Goal: Information Seeking & Learning: Learn about a topic

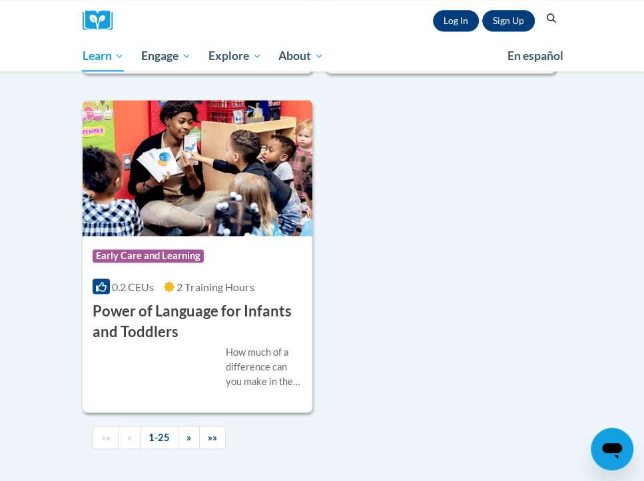
scroll to position [4561, 0]
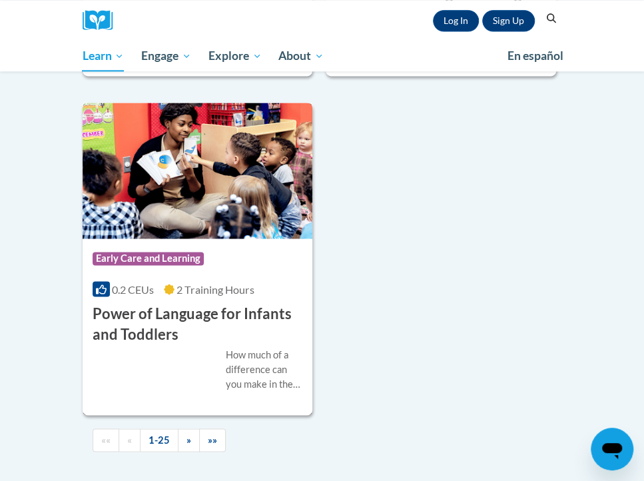
click at [254, 308] on h3 "Power of Language for Infants and Toddlers" at bounding box center [198, 323] width 210 height 41
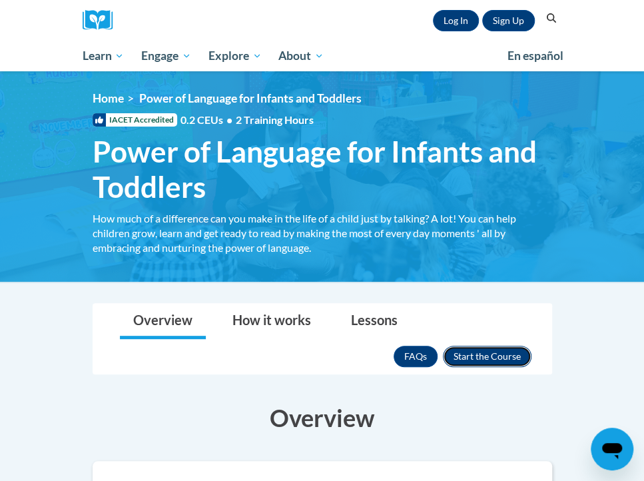
click at [490, 352] on button "Enroll" at bounding box center [487, 356] width 89 height 21
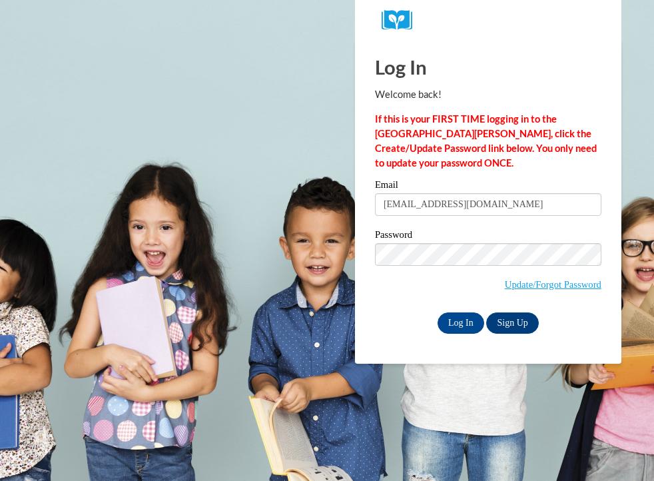
click at [450, 196] on input "auntiekenzie10@gmail.com" at bounding box center [488, 204] width 226 height 23
click at [515, 197] on input "auntiekenzie10@gmail.com" at bounding box center [488, 204] width 226 height 23
type input "a"
type input "tiffanyjlevy11@gmail.com"
click at [475, 318] on input "Log In" at bounding box center [460, 322] width 47 height 21
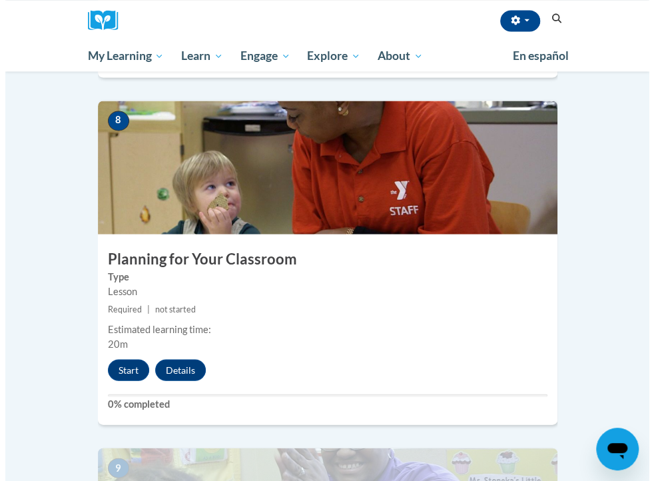
scroll to position [2764, 0]
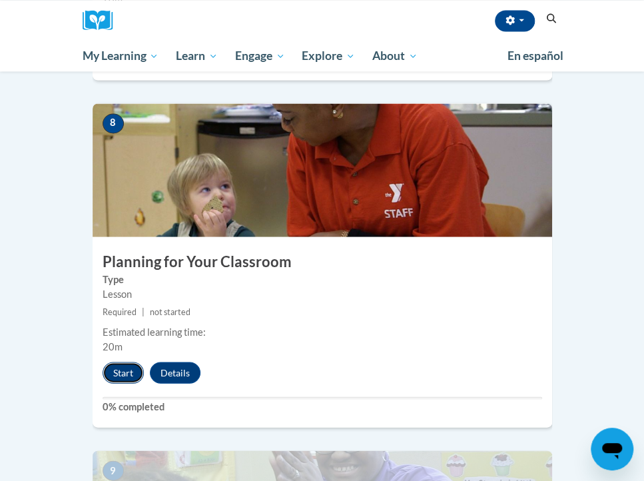
click at [124, 362] on button "Start" at bounding box center [123, 372] width 41 height 21
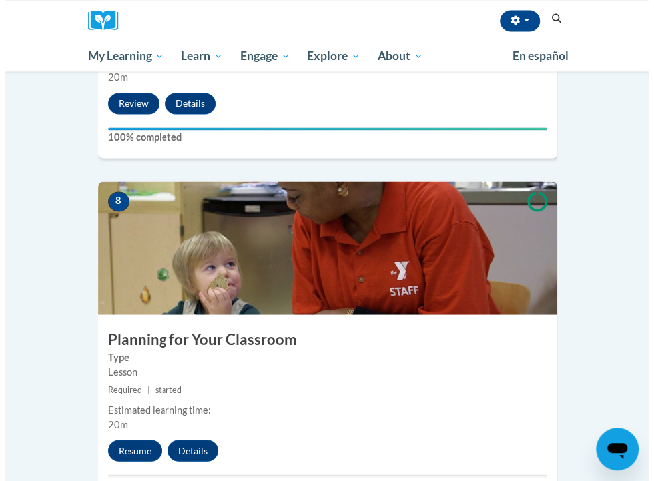
scroll to position [2707, 0]
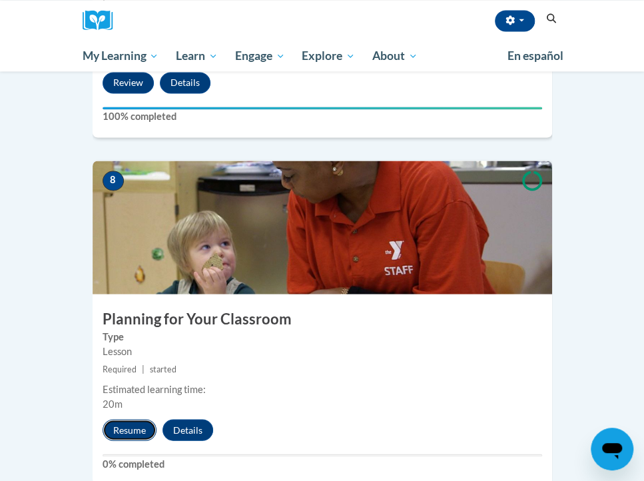
click at [146, 419] on button "Resume" at bounding box center [130, 429] width 54 height 21
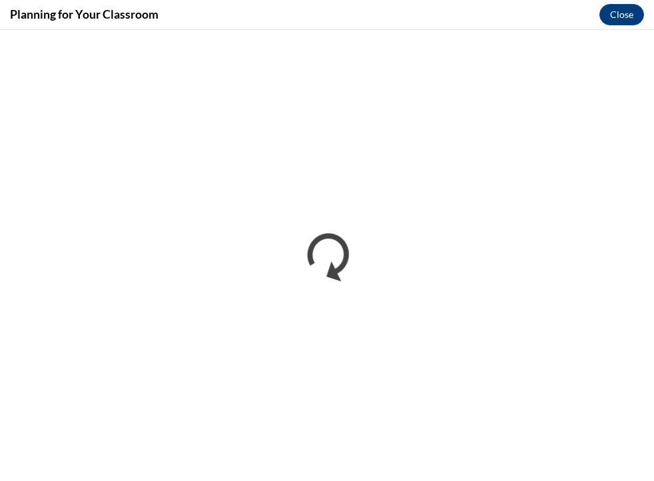
scroll to position [0, 0]
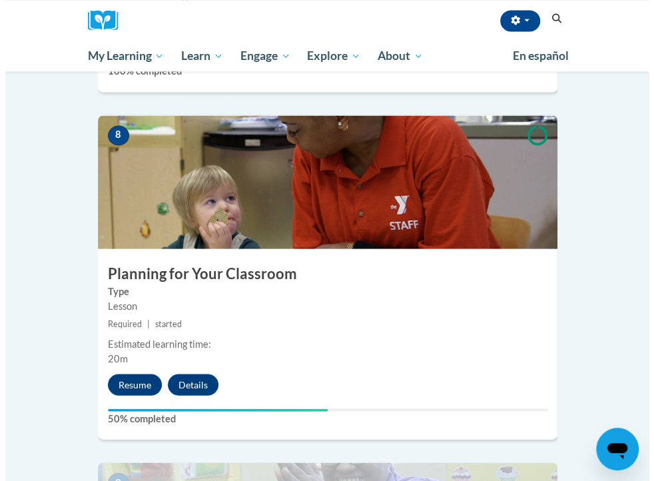
scroll to position [2756, 0]
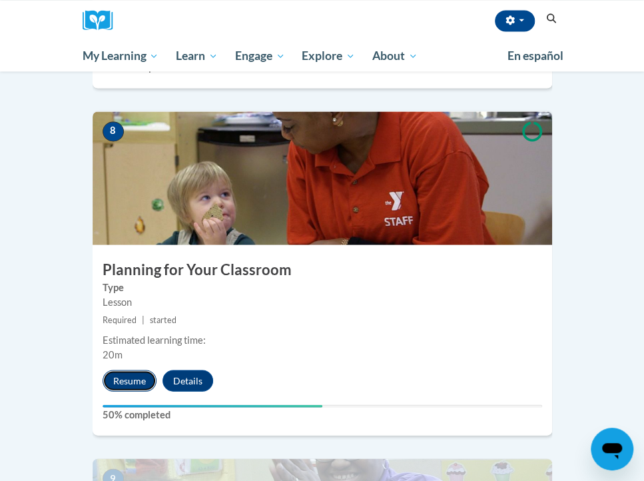
click at [143, 370] on button "Resume" at bounding box center [130, 380] width 54 height 21
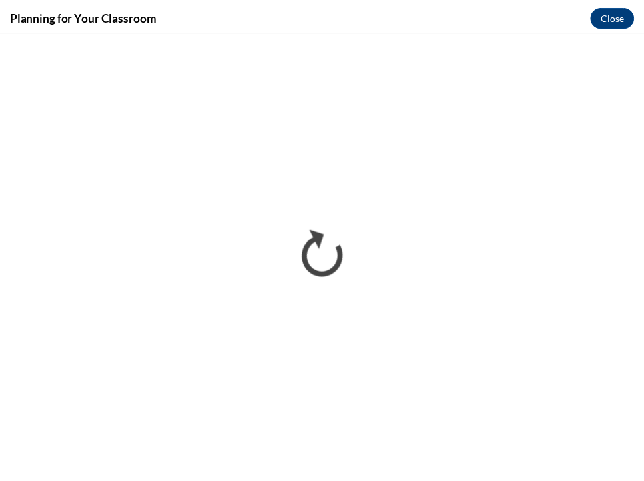
scroll to position [0, 0]
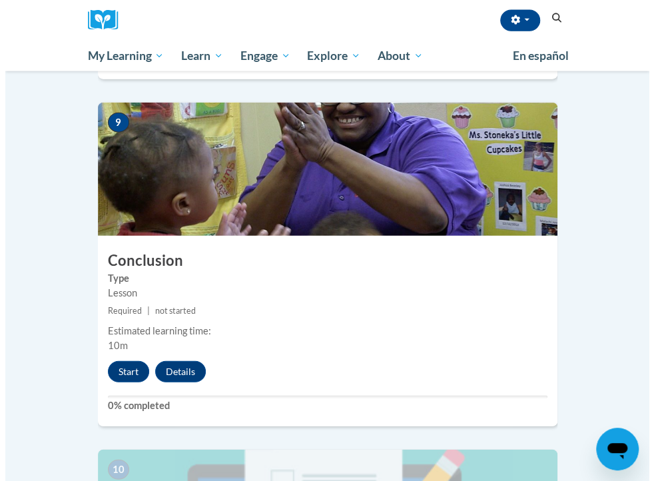
scroll to position [3113, 0]
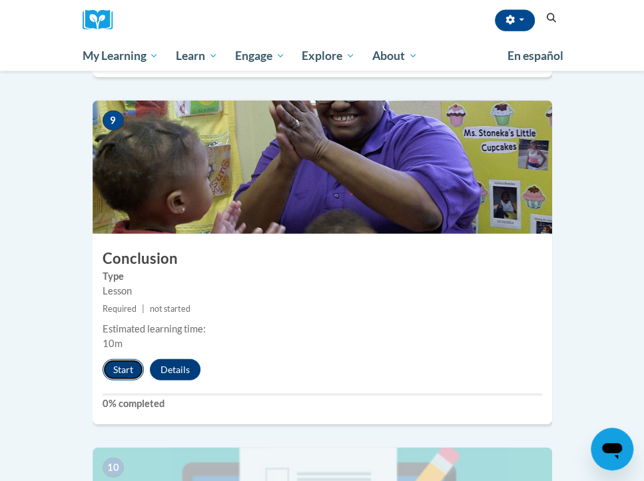
click at [120, 359] on button "Start" at bounding box center [123, 369] width 41 height 21
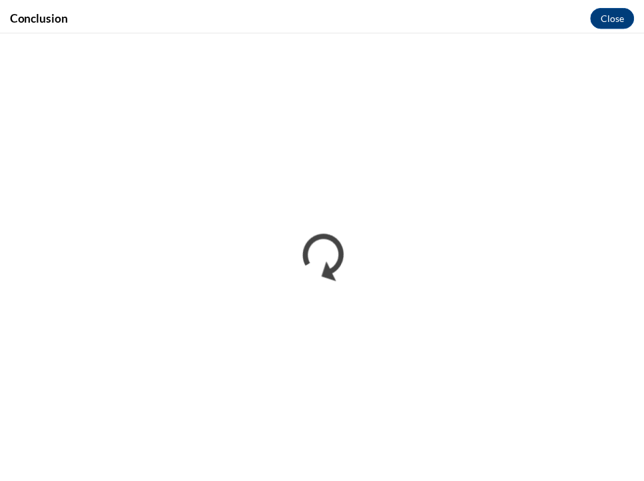
scroll to position [0, 0]
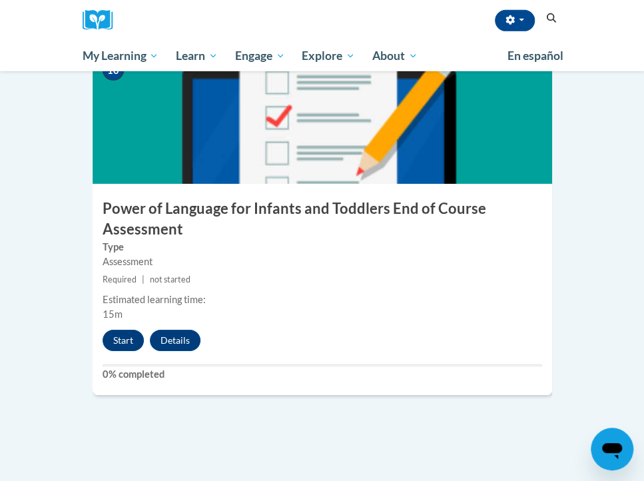
scroll to position [3515, 0]
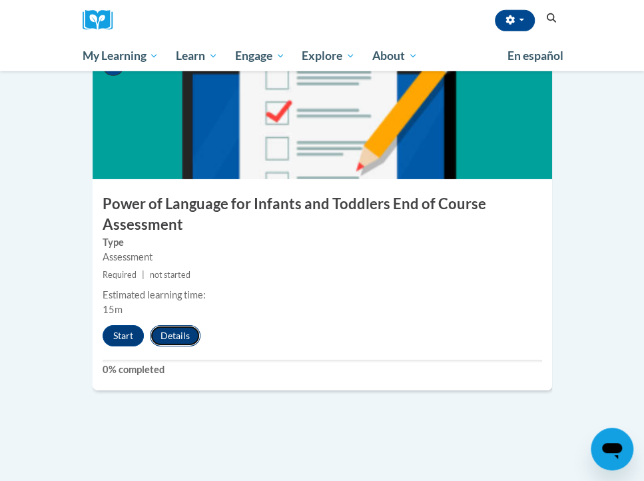
click at [174, 325] on button "Details" at bounding box center [175, 335] width 51 height 21
click at [176, 325] on button "Details" at bounding box center [175, 335] width 51 height 21
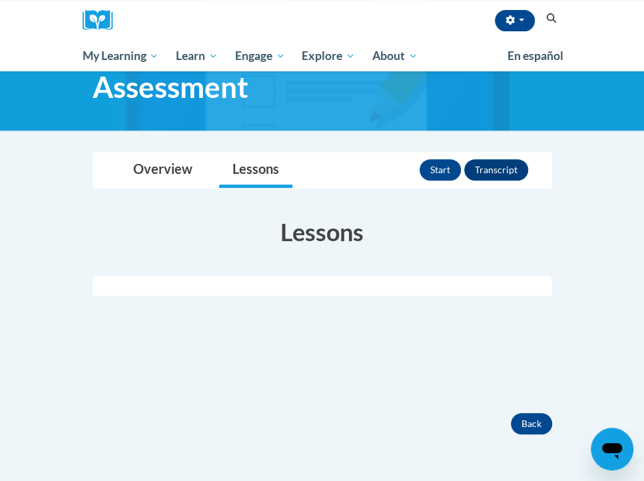
scroll to position [119, 0]
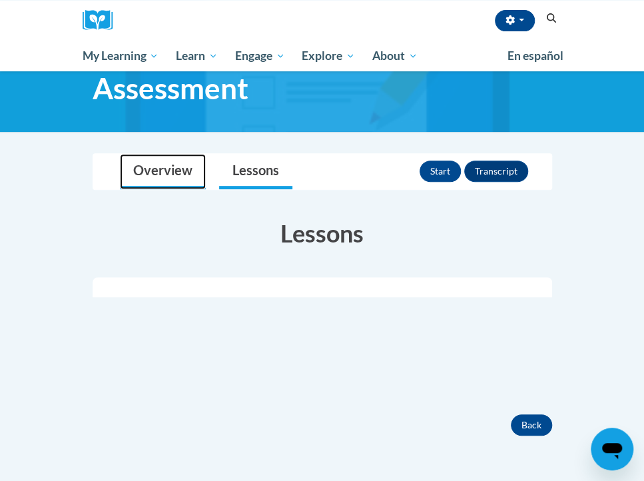
click at [162, 188] on link "Overview" at bounding box center [163, 171] width 86 height 35
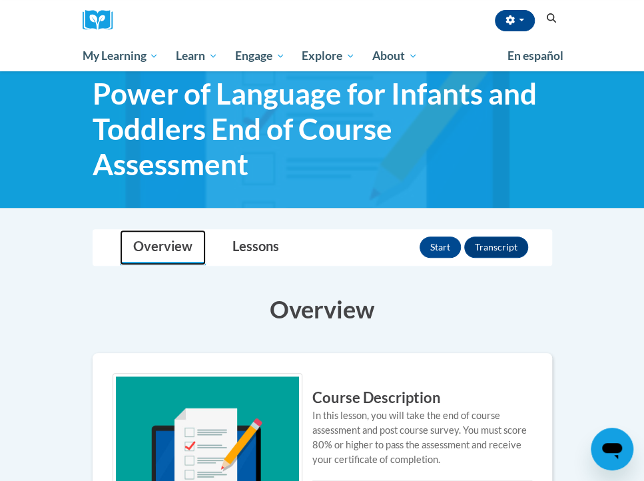
scroll to position [43, 0]
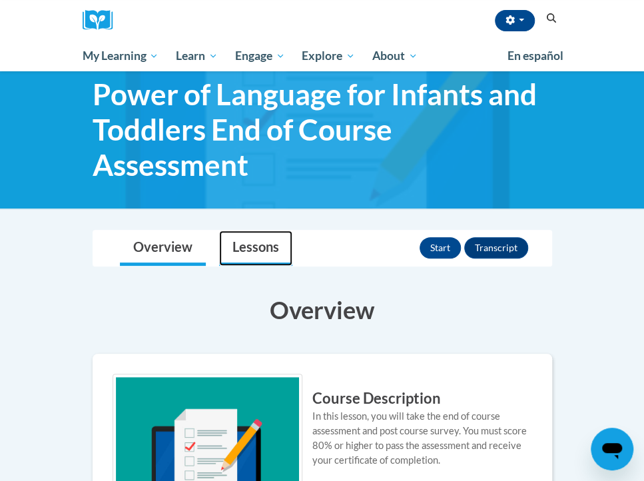
click at [278, 246] on link "Lessons" at bounding box center [255, 247] width 73 height 35
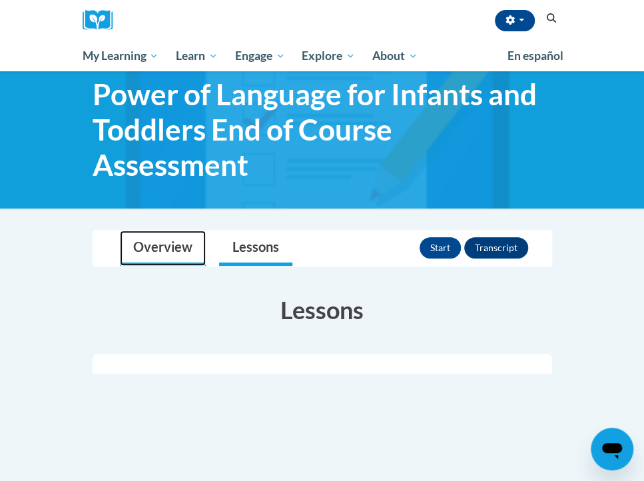
click at [152, 243] on link "Overview" at bounding box center [163, 247] width 86 height 35
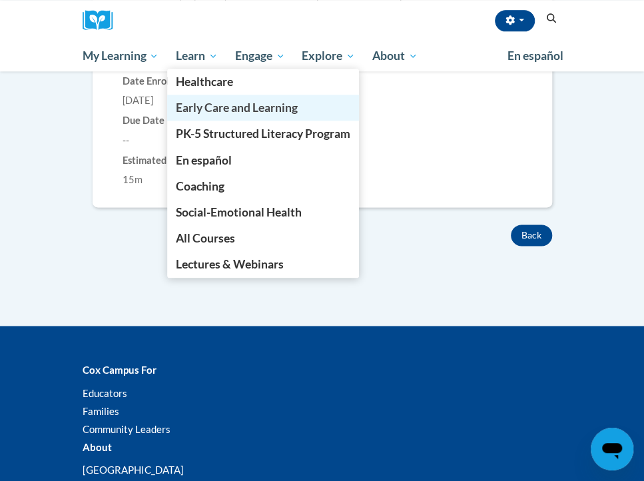
scroll to position [657, 0]
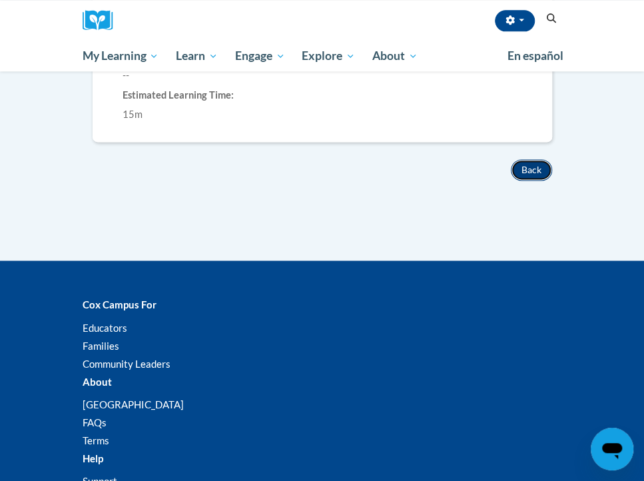
click at [539, 162] on button "Back" at bounding box center [531, 169] width 41 height 21
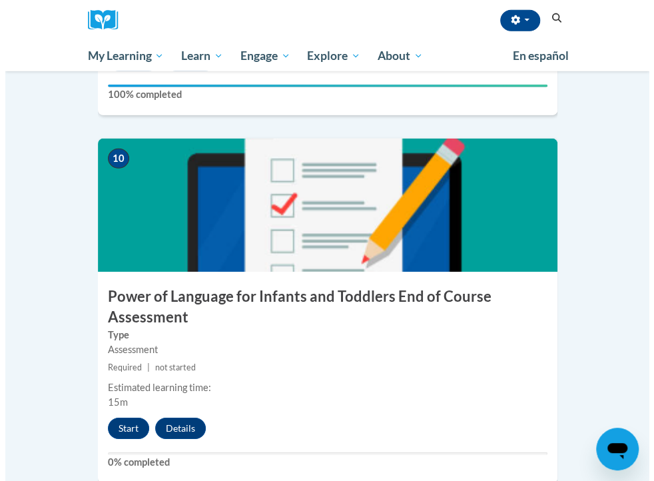
scroll to position [3426, 0]
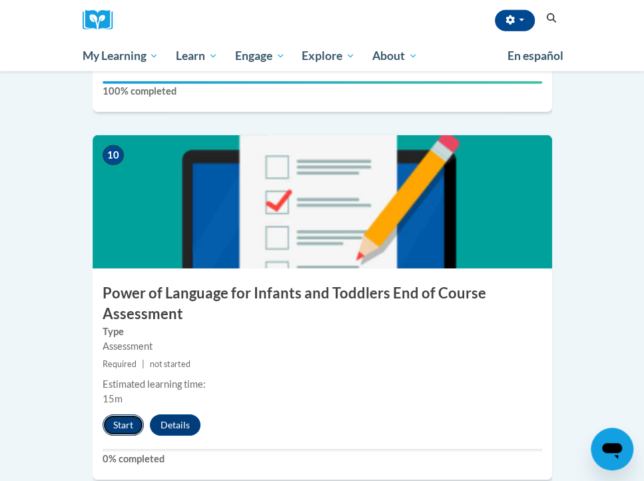
click at [125, 414] on button "Start" at bounding box center [123, 424] width 41 height 21
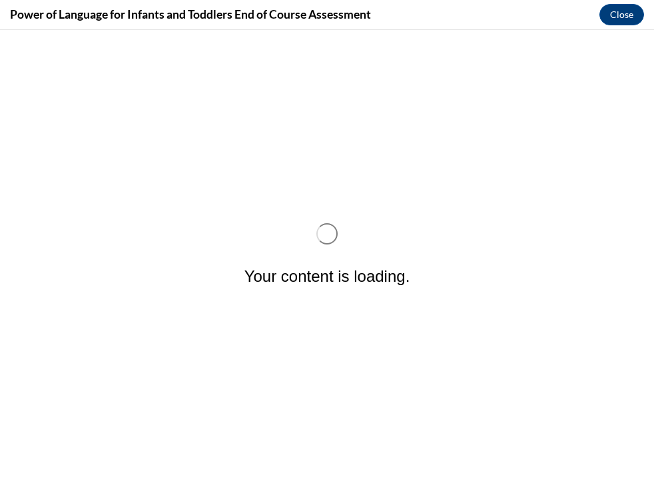
scroll to position [0, 0]
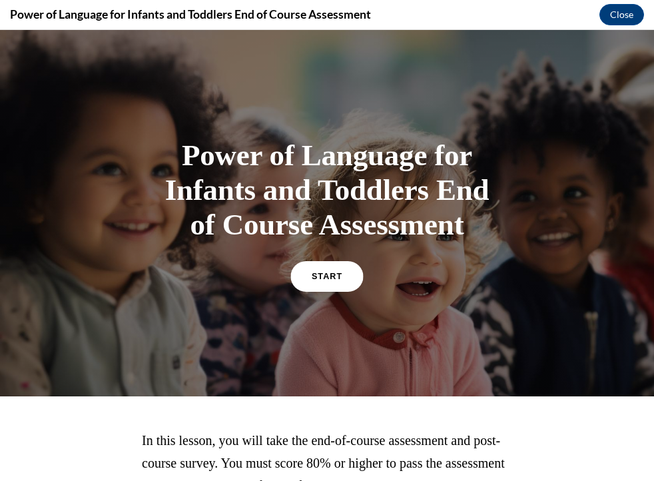
click at [348, 282] on link "START" at bounding box center [326, 275] width 73 height 31
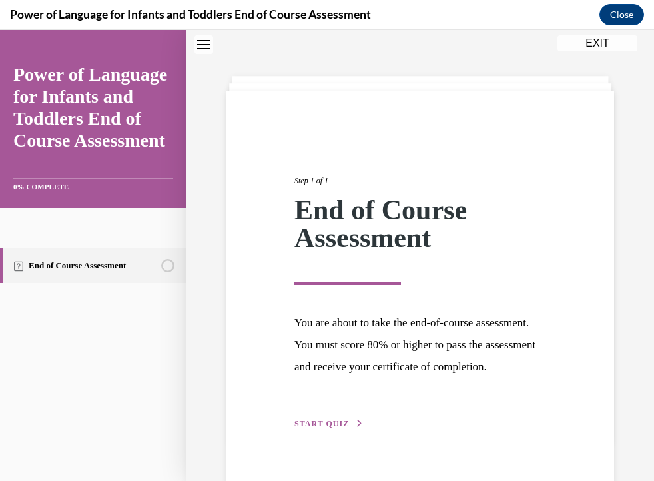
scroll to position [93, 0]
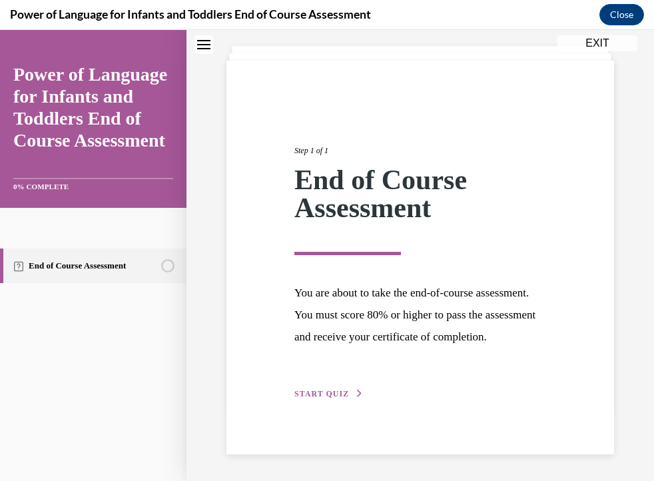
click at [336, 387] on div "Step 1 of 1 End of Course Assessment You are about to take the end-of-course as…" at bounding box center [420, 257] width 272 height 287
click at [337, 394] on span "START QUIZ" at bounding box center [321, 393] width 55 height 9
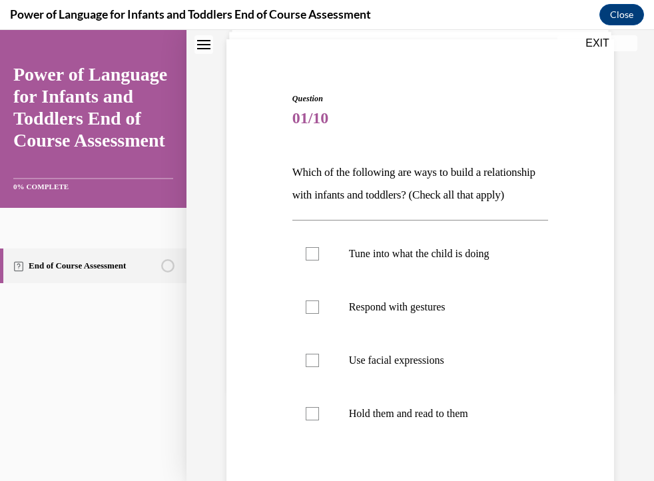
click at [454, 206] on p "Which of the following are ways to build a relationship with infants and toddle…" at bounding box center [420, 183] width 256 height 45
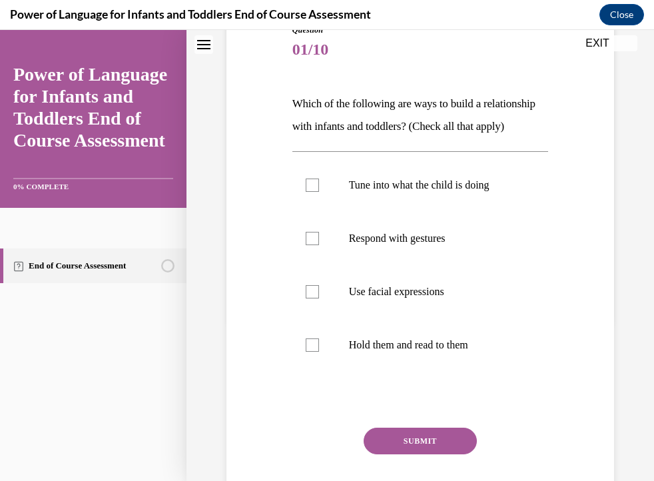
scroll to position [162, 0]
click at [325, 318] on label "Use facial expressions" at bounding box center [420, 290] width 256 height 53
click at [319, 298] on input "Use facial expressions" at bounding box center [312, 290] width 13 height 13
click at [325, 318] on label "Use facial expressions" at bounding box center [420, 290] width 256 height 53
click at [319, 298] on input "Use facial expressions" at bounding box center [312, 290] width 13 height 13
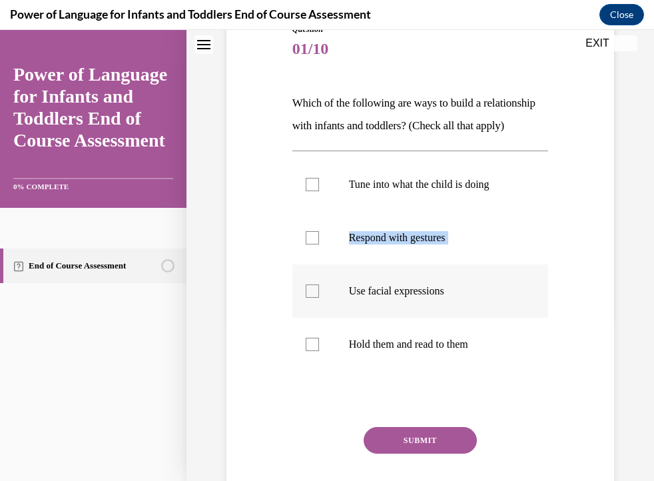
drag, startPoint x: 325, startPoint y: 318, endPoint x: 310, endPoint y: 312, distance: 16.2
click at [310, 312] on ul "Tune into what the child is doing Respond with gestures Use facial expressions …" at bounding box center [420, 264] width 256 height 213
drag, startPoint x: 310, startPoint y: 312, endPoint x: 305, endPoint y: 293, distance: 19.9
click at [305, 293] on label "Use facial expressions" at bounding box center [420, 290] width 256 height 53
click at [306, 293] on input "Use facial expressions" at bounding box center [312, 290] width 13 height 13
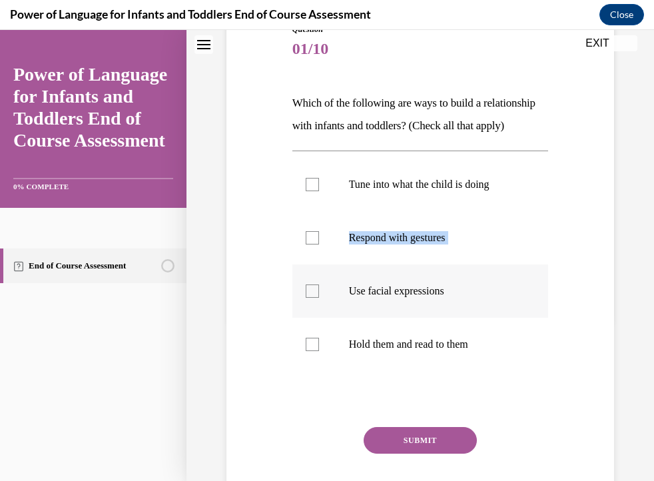
checkbox input "true"
click at [312, 244] on div at bounding box center [312, 237] width 13 height 13
click at [312, 244] on input "Respond with gestures" at bounding box center [312, 237] width 13 height 13
checkbox input "true"
click at [313, 191] on div at bounding box center [312, 184] width 13 height 13
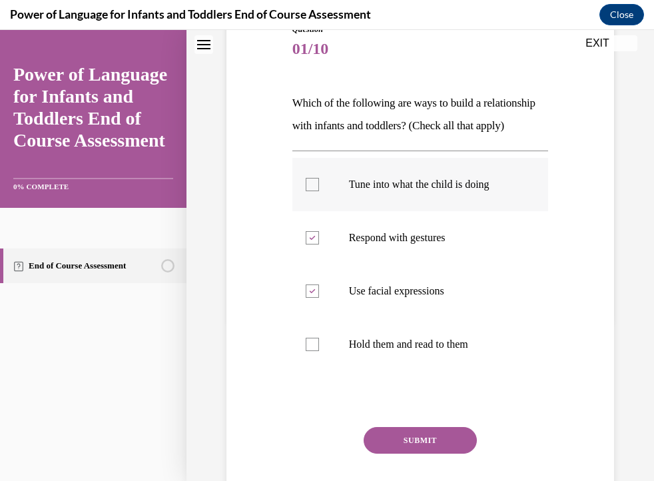
click at [313, 191] on input "Tune into what the child is doing" at bounding box center [312, 184] width 13 height 13
checkbox input "true"
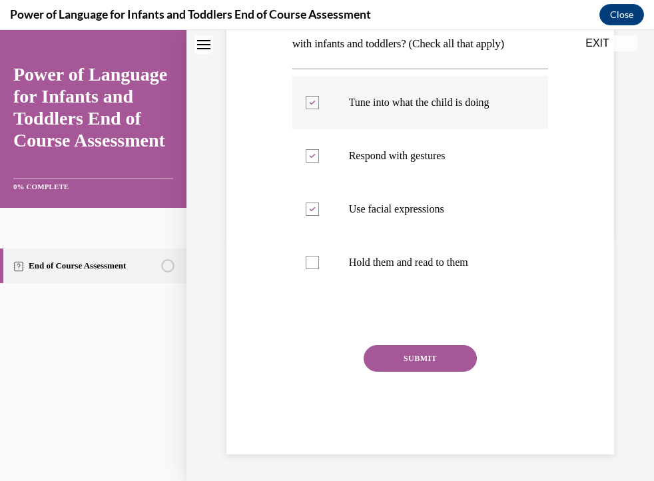
scroll to position [252, 0]
click at [308, 269] on div at bounding box center [312, 262] width 13 height 13
click at [308, 269] on input "Hold them and read to them" at bounding box center [312, 262] width 13 height 13
checkbox input "true"
click at [405, 372] on button "SUBMIT" at bounding box center [420, 358] width 113 height 27
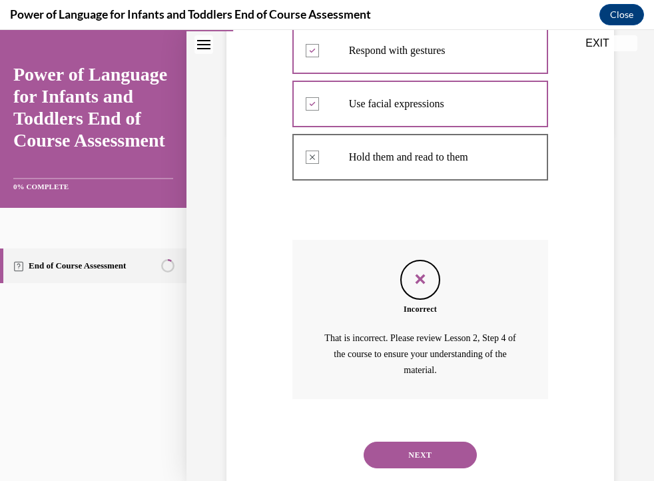
scroll to position [405, 0]
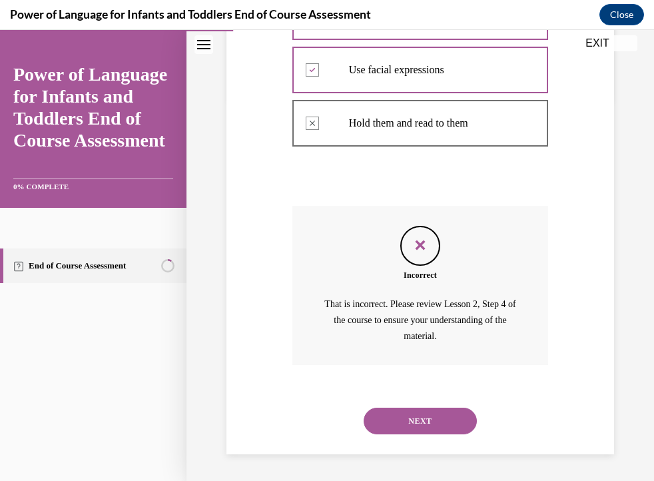
click at [447, 425] on button "NEXT" at bounding box center [420, 420] width 113 height 27
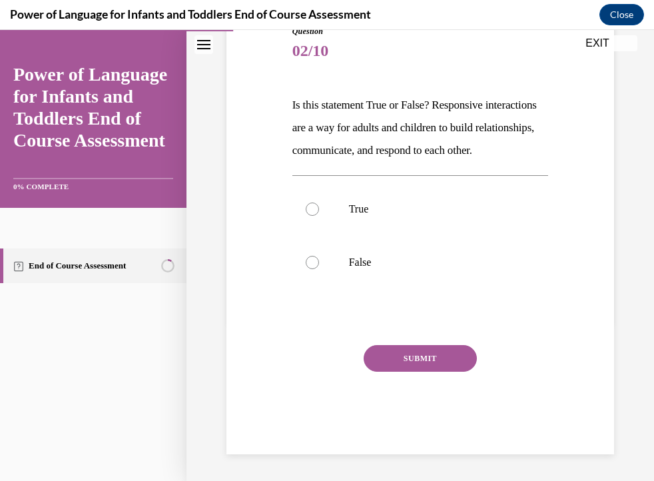
scroll to position [148, 0]
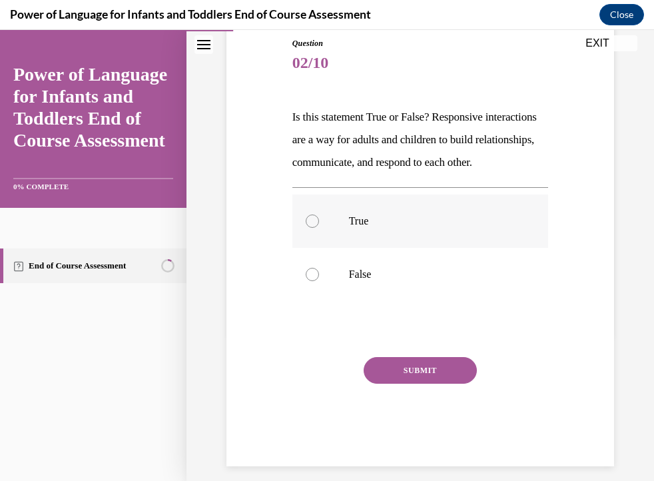
click at [390, 228] on p "True" at bounding box center [432, 220] width 166 height 13
click at [319, 228] on input "True" at bounding box center [312, 220] width 13 height 13
radio input "true"
click at [413, 384] on button "SUBMIT" at bounding box center [420, 370] width 113 height 27
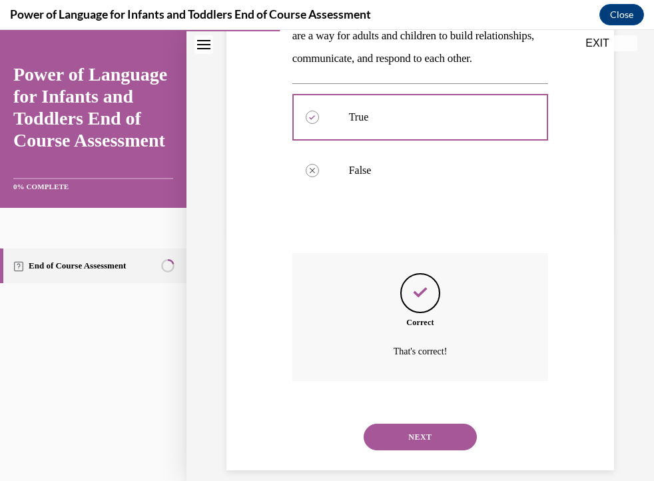
scroll to position [290, 0]
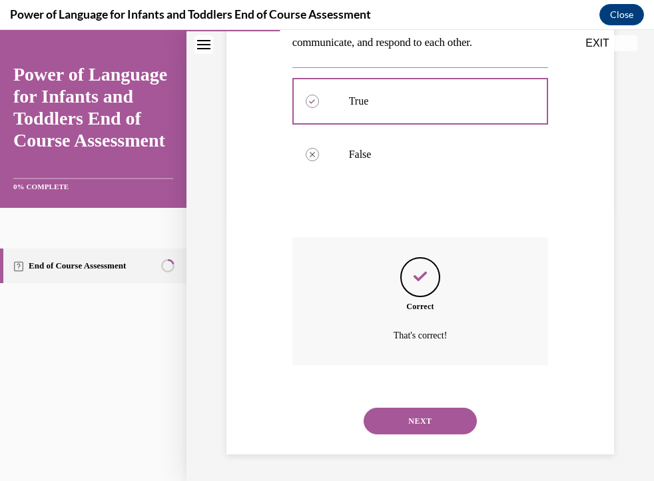
click at [426, 430] on button "NEXT" at bounding box center [420, 420] width 113 height 27
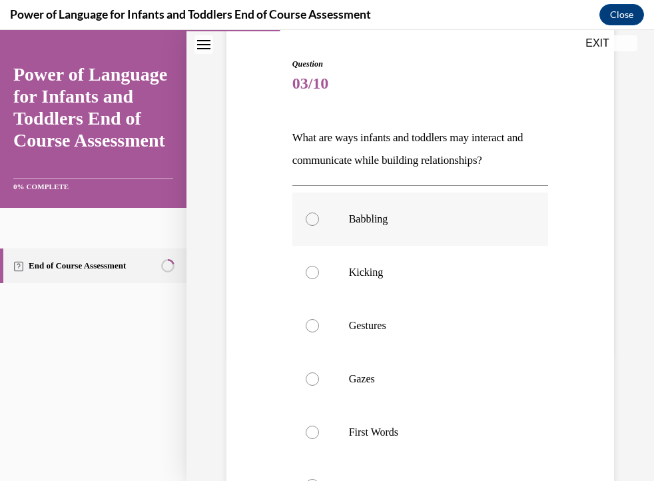
scroll to position [131, 0]
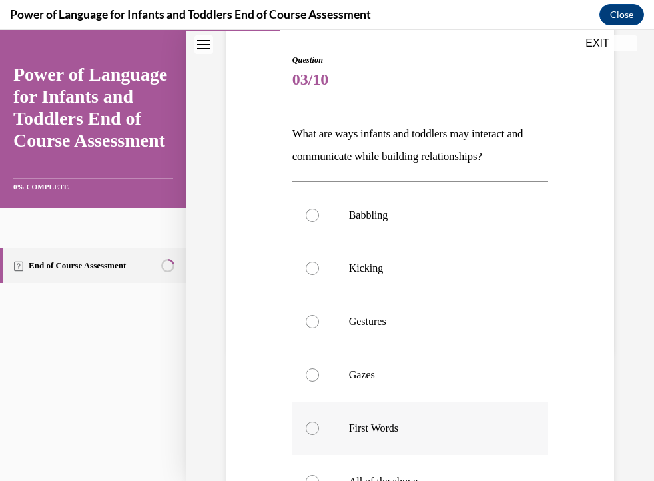
click at [309, 432] on div at bounding box center [312, 427] width 13 height 13
click at [309, 432] on input "First Words" at bounding box center [312, 427] width 13 height 13
radio input "true"
click at [314, 382] on label "Gazes" at bounding box center [420, 374] width 256 height 53
click at [314, 382] on input "Gazes" at bounding box center [312, 374] width 13 height 13
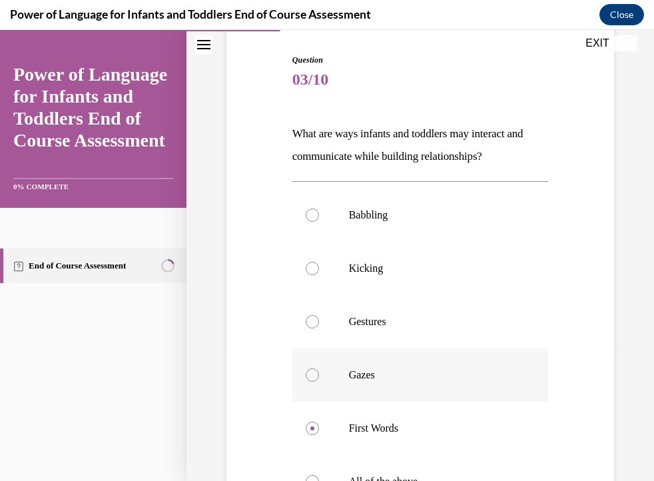
radio input "true"
click at [312, 321] on div at bounding box center [312, 321] width 13 height 13
click at [312, 321] on input "Gestures" at bounding box center [312, 321] width 13 height 13
radio input "true"
click at [304, 271] on label "Kicking" at bounding box center [420, 268] width 256 height 53
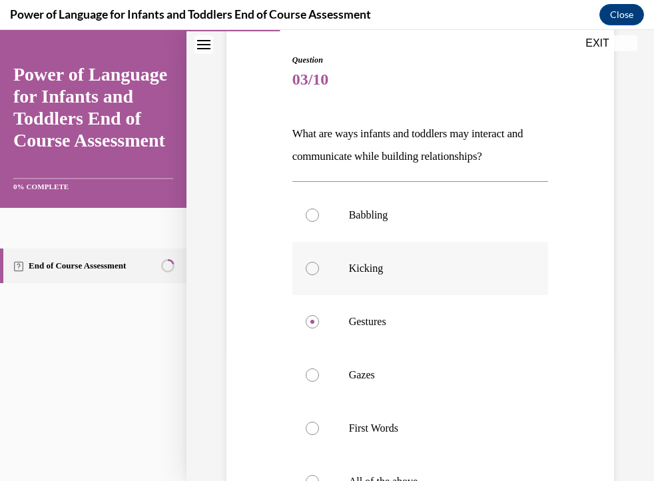
click at [306, 271] on input "Kicking" at bounding box center [312, 268] width 13 height 13
radio input "true"
click at [308, 217] on div at bounding box center [312, 214] width 13 height 13
click at [308, 217] on input "Babbling" at bounding box center [312, 214] width 13 height 13
radio input "true"
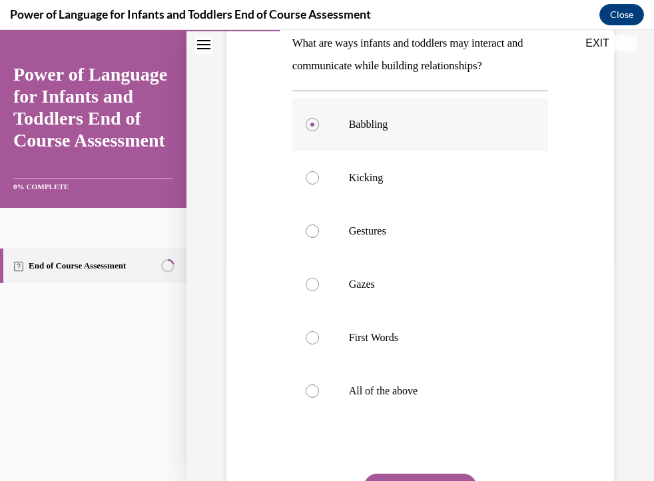
scroll to position [221, 0]
click at [316, 391] on div at bounding box center [312, 391] width 13 height 13
click at [316, 391] on input "All of the above" at bounding box center [312, 391] width 13 height 13
radio input "true"
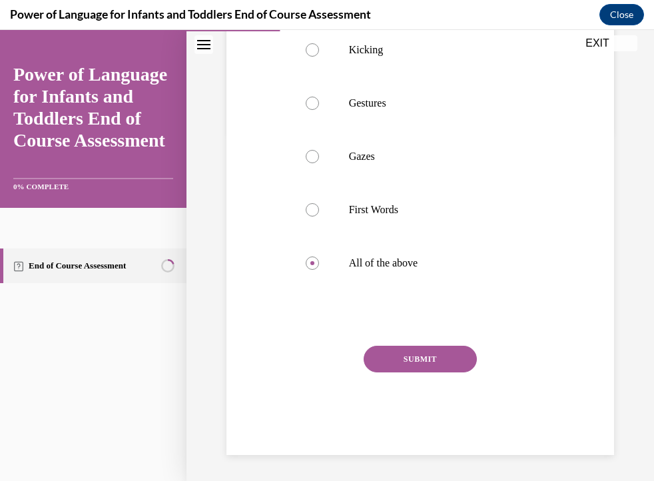
click at [425, 352] on button "SUBMIT" at bounding box center [420, 359] width 113 height 27
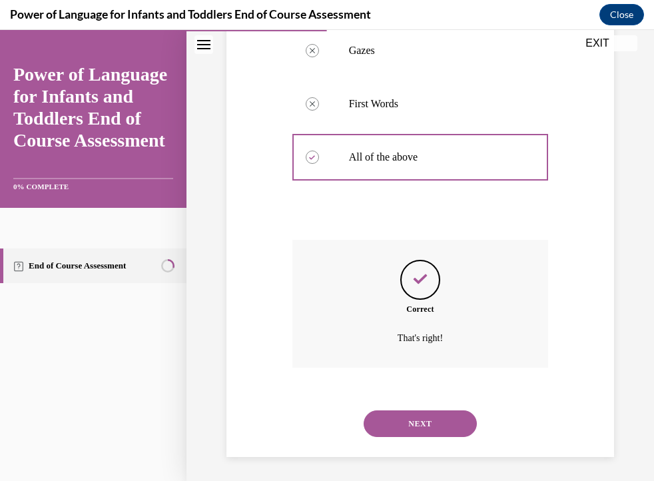
scroll to position [457, 0]
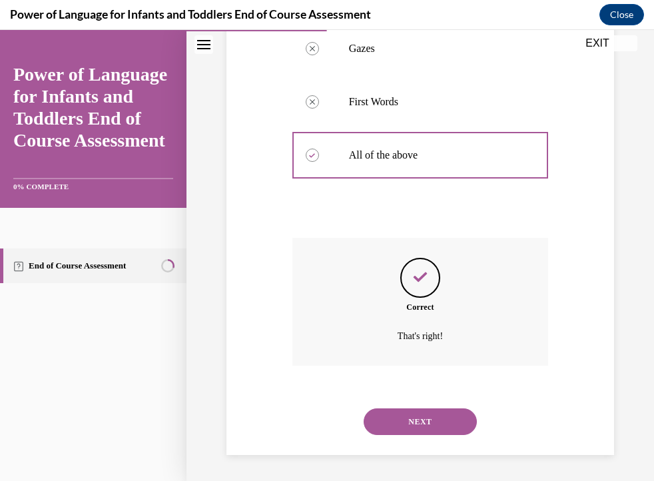
click at [413, 421] on button "NEXT" at bounding box center [420, 421] width 113 height 27
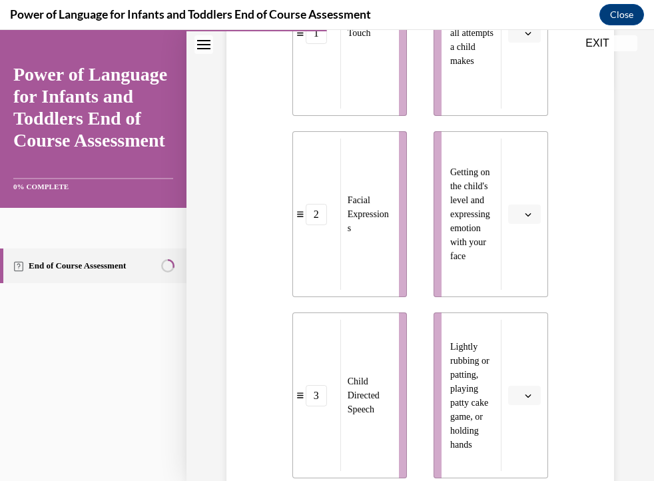
scroll to position [374, 0]
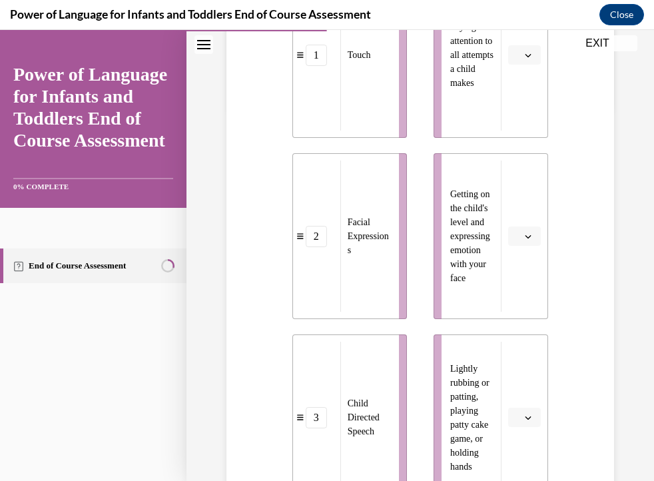
drag, startPoint x: 348, startPoint y: 85, endPoint x: 312, endPoint y: 71, distance: 38.8
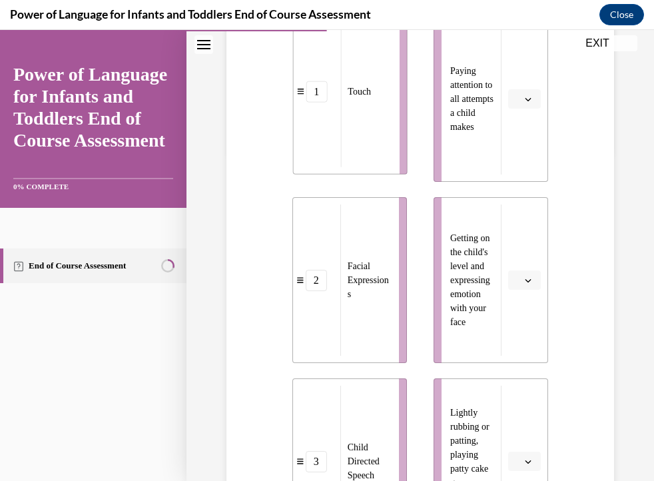
drag, startPoint x: 312, startPoint y: 71, endPoint x: 313, endPoint y: 43, distance: 28.0
click at [313, 43] on li "1 Touch" at bounding box center [349, 92] width 115 height 166
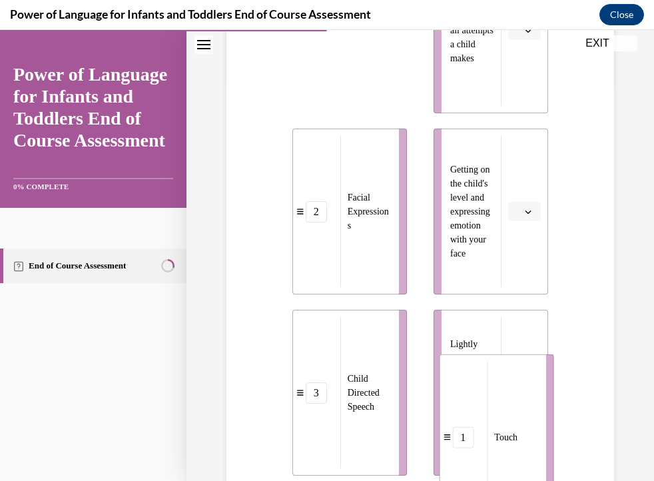
drag, startPoint x: 315, startPoint y: 97, endPoint x: 470, endPoint y: 461, distance: 395.9
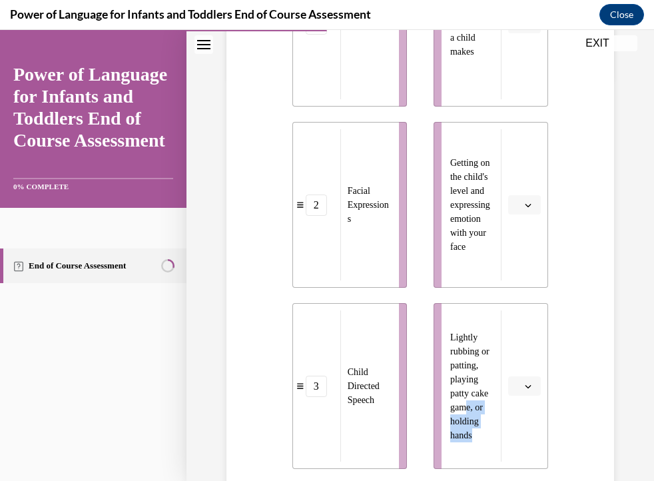
drag, startPoint x: 470, startPoint y: 461, endPoint x: 464, endPoint y: 418, distance: 43.7
click at [464, 418] on li "Lightly rubbing or patting, playing patty cake game, or holding hands" at bounding box center [490, 386] width 115 height 166
drag, startPoint x: 464, startPoint y: 418, endPoint x: 589, endPoint y: 337, distance: 149.2
click at [589, 337] on div "Question 04/10 Please match each example with the correct element of responsive…" at bounding box center [420, 368] width 394 height 1256
drag, startPoint x: 322, startPoint y: 83, endPoint x: 317, endPoint y: 96, distance: 14.3
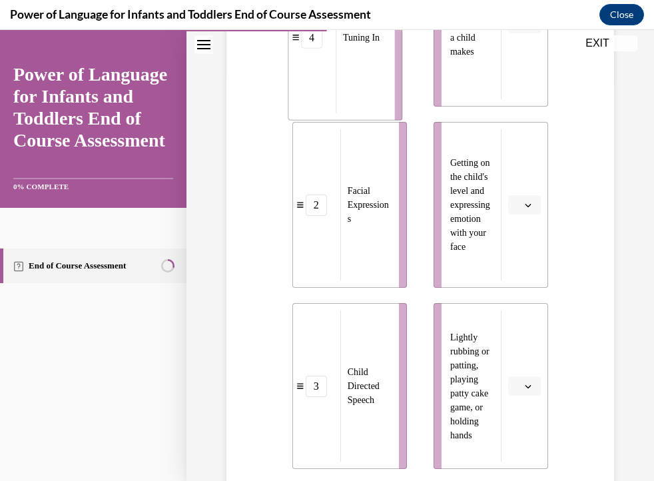
click at [317, 96] on li "4 Tuning In" at bounding box center [345, 38] width 115 height 166
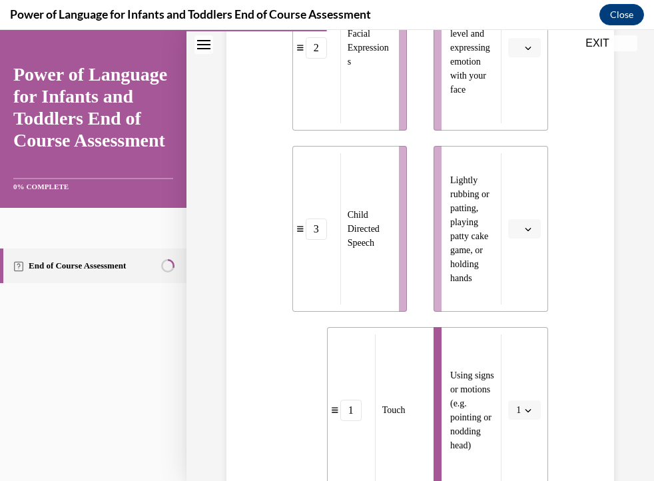
scroll to position [561, 0]
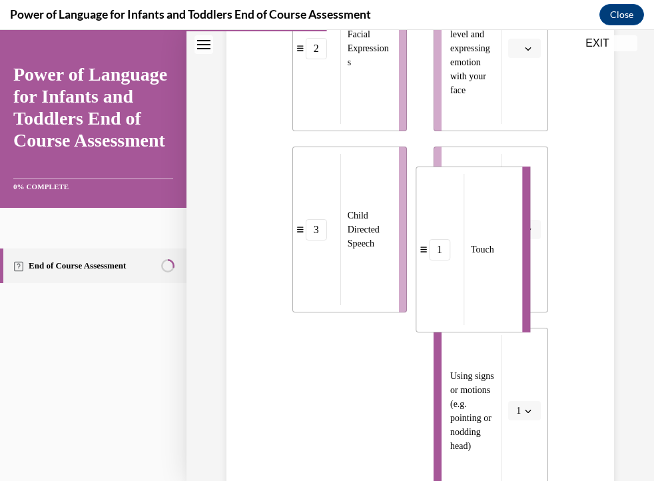
drag, startPoint x: 385, startPoint y: 349, endPoint x: 475, endPoint y: 187, distance: 185.1
click at [475, 187] on div "Touch" at bounding box center [488, 249] width 50 height 151
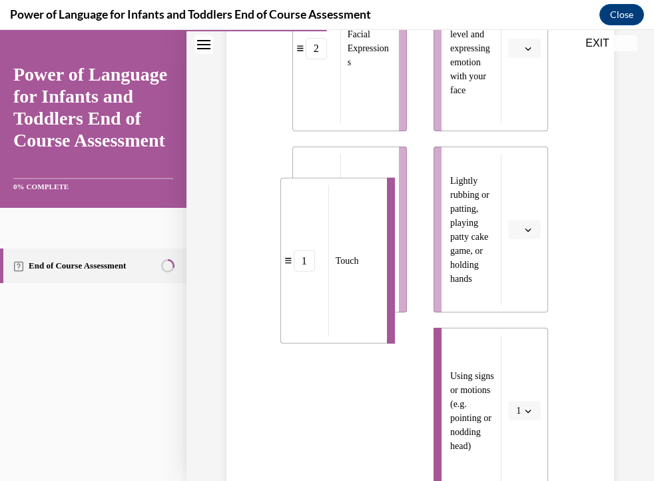
drag, startPoint x: 399, startPoint y: 344, endPoint x: 359, endPoint y: 152, distance: 195.4
click at [359, 185] on div "Touch" at bounding box center [353, 260] width 50 height 151
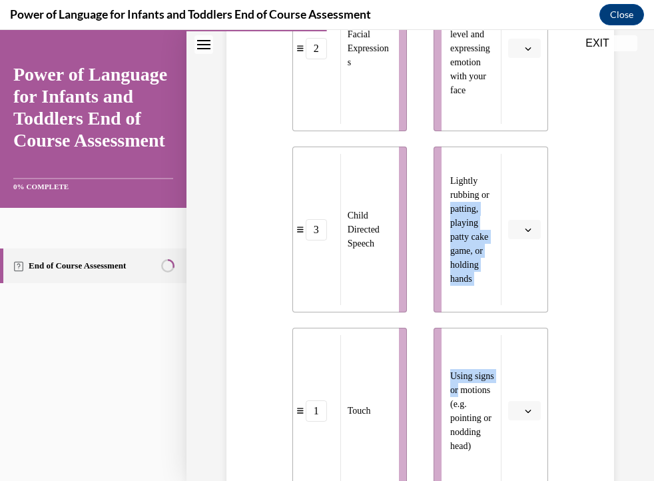
drag, startPoint x: 500, startPoint y: 188, endPoint x: 507, endPoint y: 371, distance: 183.2
click at [507, 371] on ul "Paying attention to all attempts a child makes Getting on the child's level and…" at bounding box center [484, 229] width 128 height 890
drag, startPoint x: 507, startPoint y: 371, endPoint x: 330, endPoint y: 389, distance: 178.1
click at [330, 389] on li "1 Touch" at bounding box center [349, 411] width 115 height 166
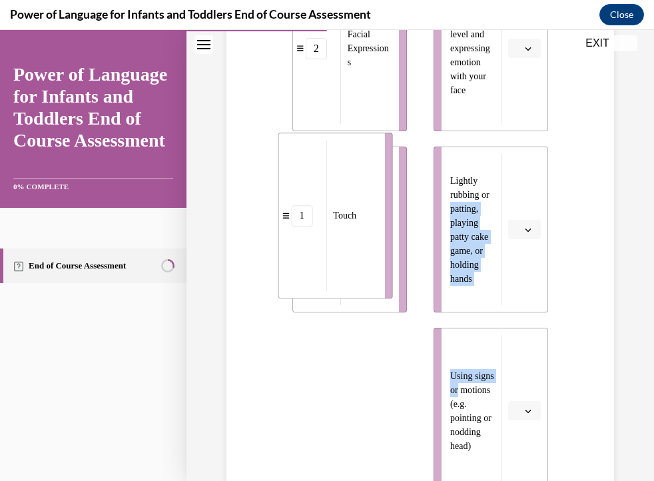
drag, startPoint x: 302, startPoint y: 395, endPoint x: 286, endPoint y: 198, distance: 198.4
click at [286, 198] on li "1 Touch" at bounding box center [335, 215] width 115 height 166
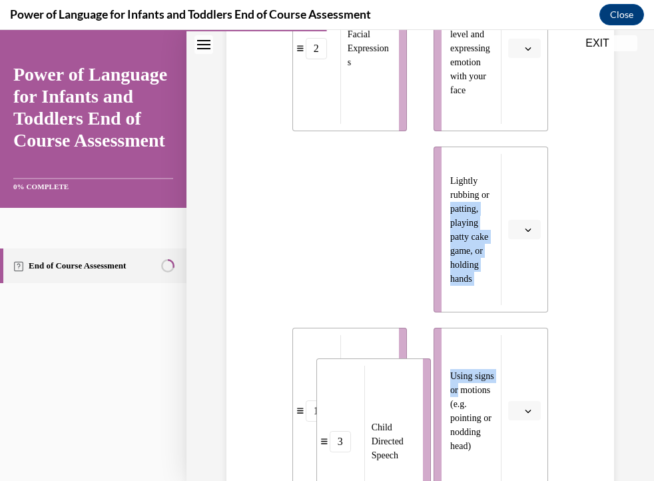
drag, startPoint x: 315, startPoint y: 194, endPoint x: 336, endPoint y: 405, distance: 212.1
click at [336, 405] on li "3 Child Directed Speech" at bounding box center [373, 441] width 115 height 166
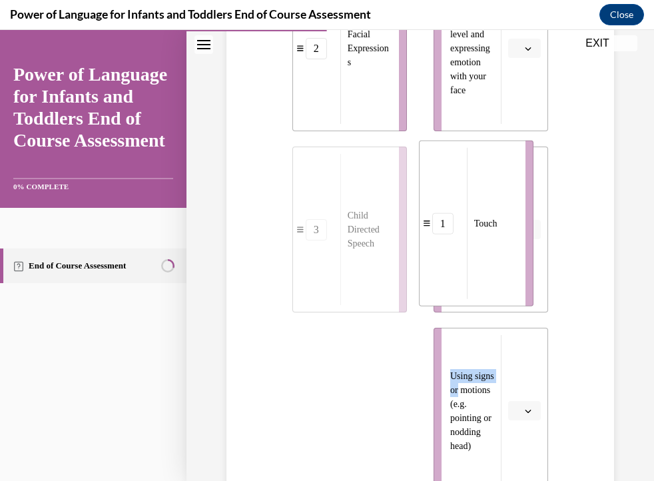
drag, startPoint x: 333, startPoint y: 368, endPoint x: 459, endPoint y: 183, distance: 224.2
click at [459, 183] on li "1 Touch" at bounding box center [476, 223] width 115 height 166
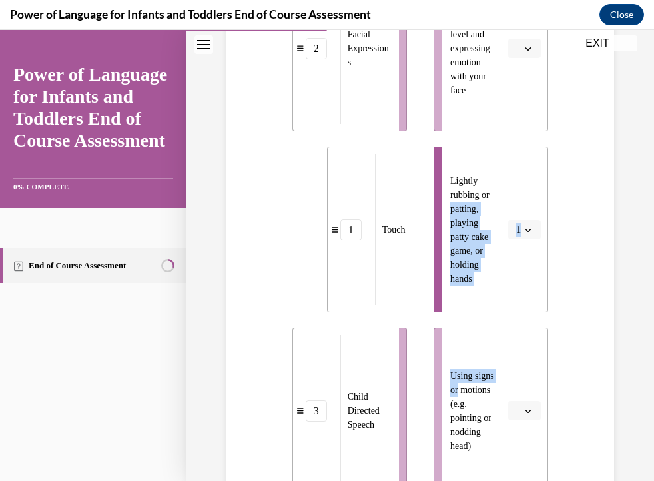
click at [573, 184] on div "Question 04/10 Please match each example with the correct element of responsive…" at bounding box center [420, 212] width 394 height 1256
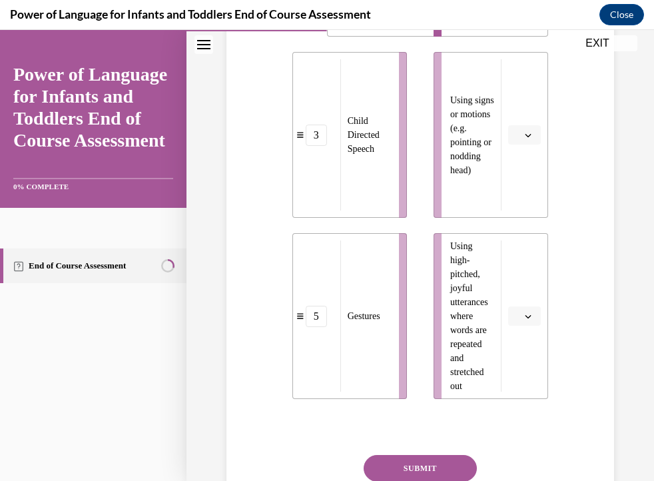
scroll to position [838, 0]
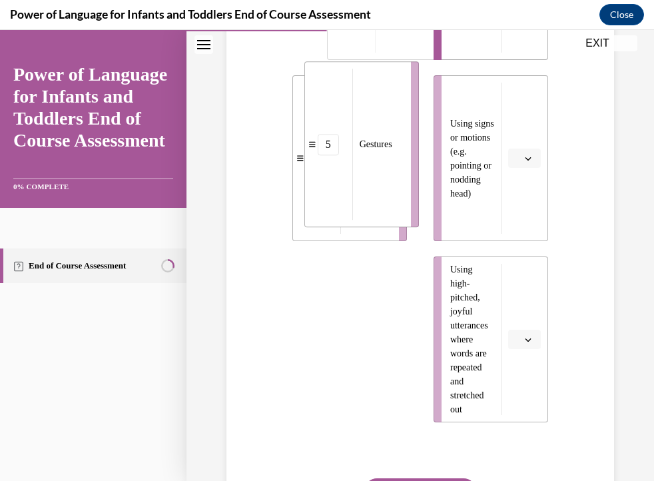
drag, startPoint x: 330, startPoint y: 245, endPoint x: 337, endPoint y: 48, distance: 197.2
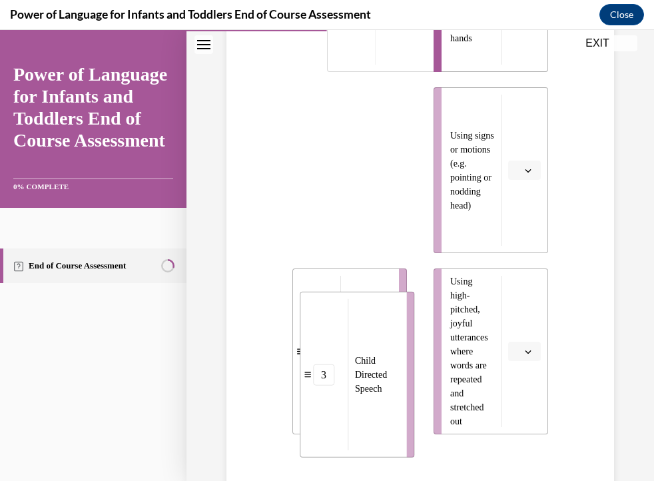
drag, startPoint x: 330, startPoint y: 125, endPoint x: 345, endPoint y: 350, distance: 224.9
click at [345, 350] on li "3 Child Directed Speech" at bounding box center [357, 375] width 115 height 166
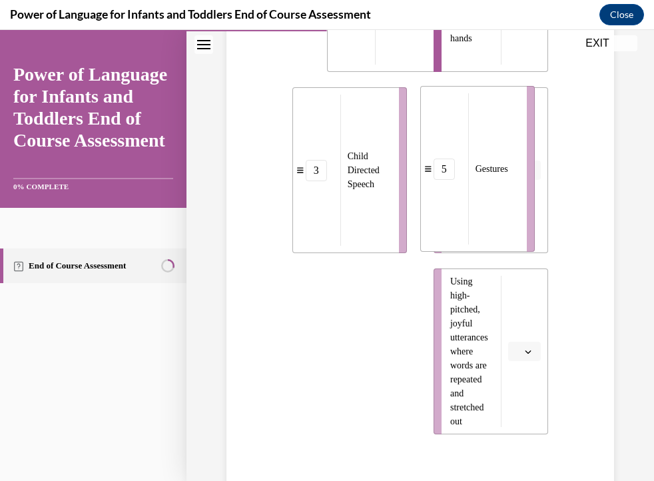
drag, startPoint x: 334, startPoint y: 301, endPoint x: 463, endPoint y: 113, distance: 228.4
click at [463, 113] on li "5 Gestures" at bounding box center [477, 169] width 115 height 166
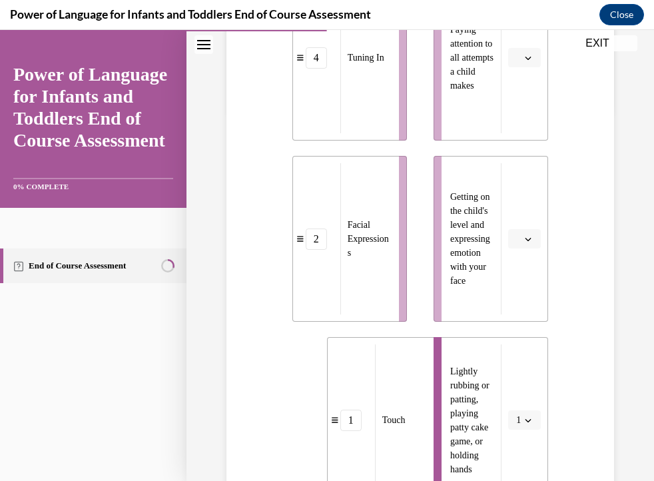
scroll to position [370, 0]
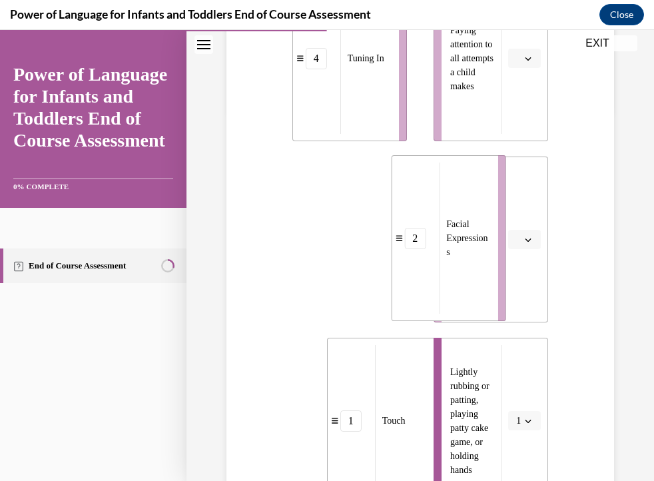
drag, startPoint x: 322, startPoint y: 201, endPoint x: 443, endPoint y: 199, distance: 121.2
click at [443, 199] on li "2 Facial Expressions" at bounding box center [448, 238] width 115 height 166
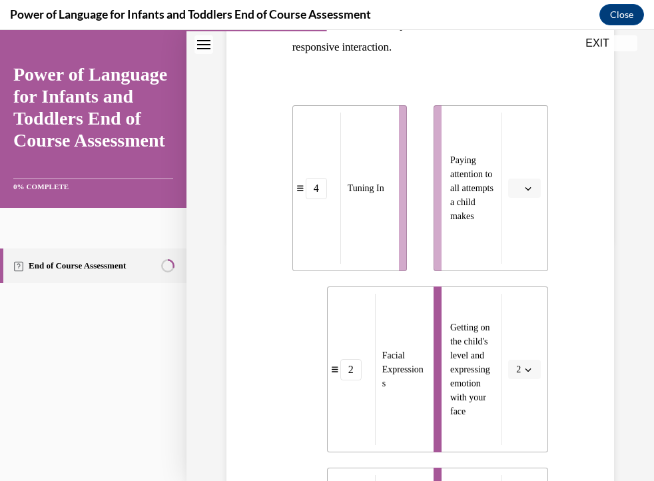
scroll to position [234, 0]
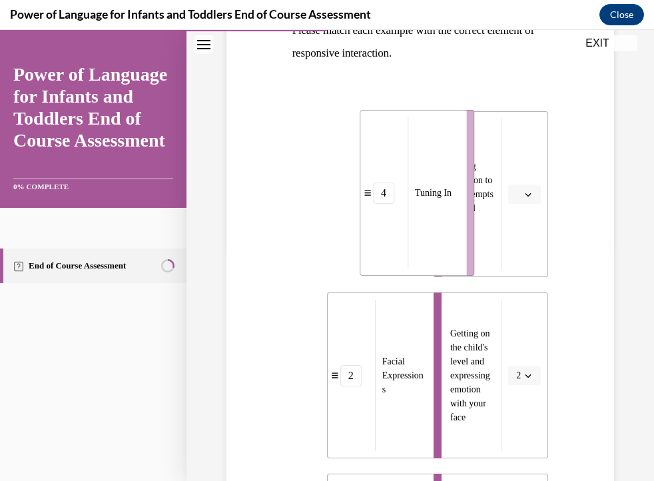
drag, startPoint x: 384, startPoint y: 172, endPoint x: 463, endPoint y: 168, distance: 78.7
click at [457, 169] on div "Tuning In" at bounding box center [432, 192] width 50 height 151
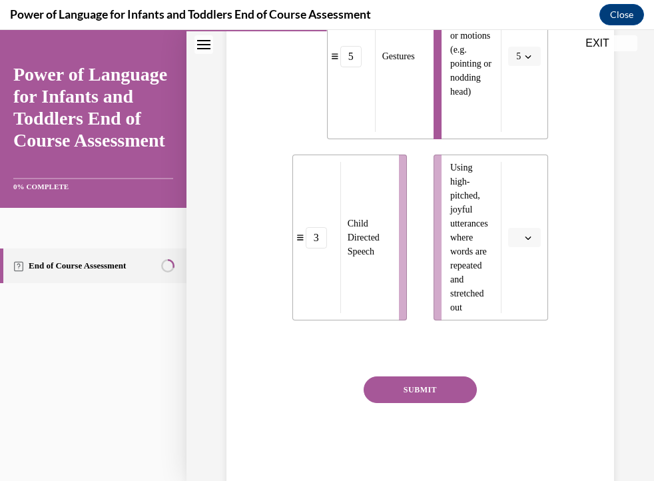
scroll to position [947, 0]
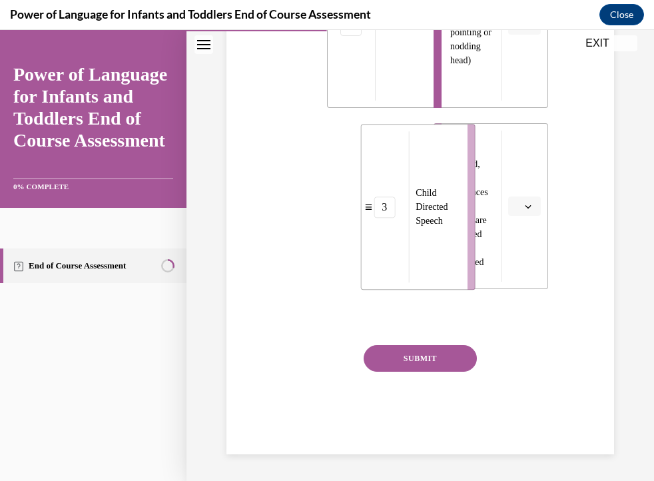
drag, startPoint x: 371, startPoint y: 167, endPoint x: 444, endPoint y: 168, distance: 73.2
click at [444, 168] on div "Child Directed Speech" at bounding box center [433, 206] width 50 height 151
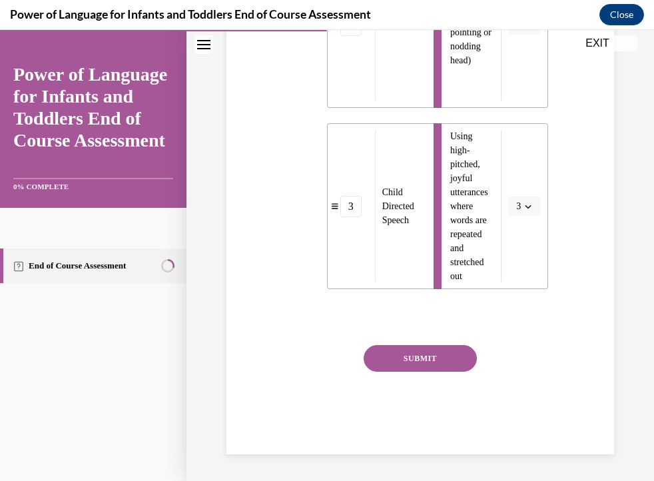
click at [437, 352] on button "SUBMIT" at bounding box center [420, 358] width 113 height 27
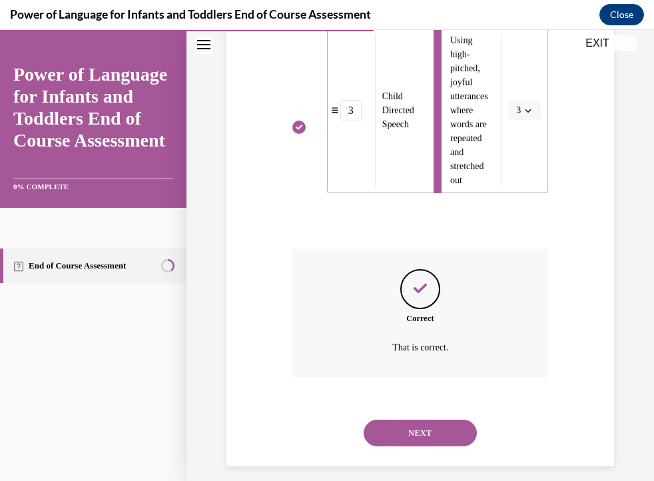
scroll to position [1054, 0]
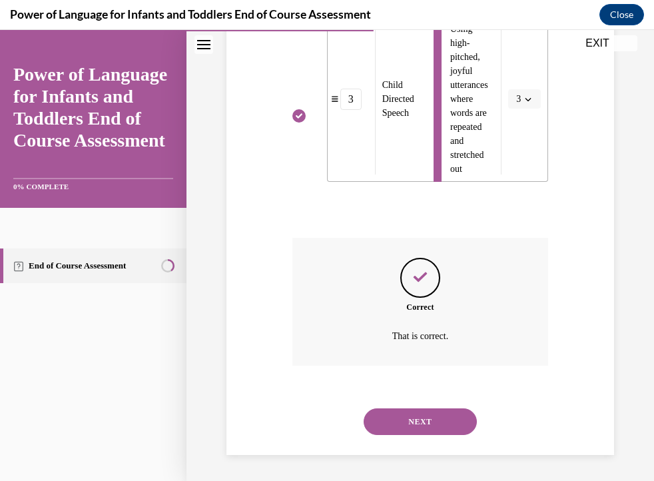
click at [423, 417] on button "NEXT" at bounding box center [420, 421] width 113 height 27
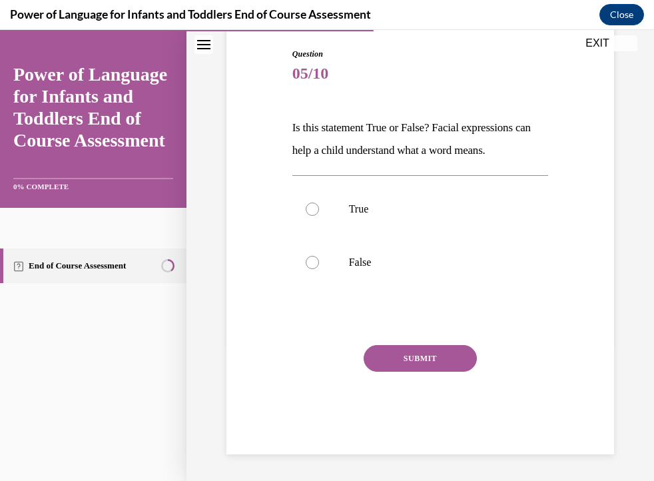
scroll to position [136, 0]
click at [308, 208] on div at bounding box center [312, 209] width 13 height 13
click at [308, 208] on input "True" at bounding box center [312, 209] width 13 height 13
radio input "true"
click at [395, 346] on button "SUBMIT" at bounding box center [420, 359] width 113 height 27
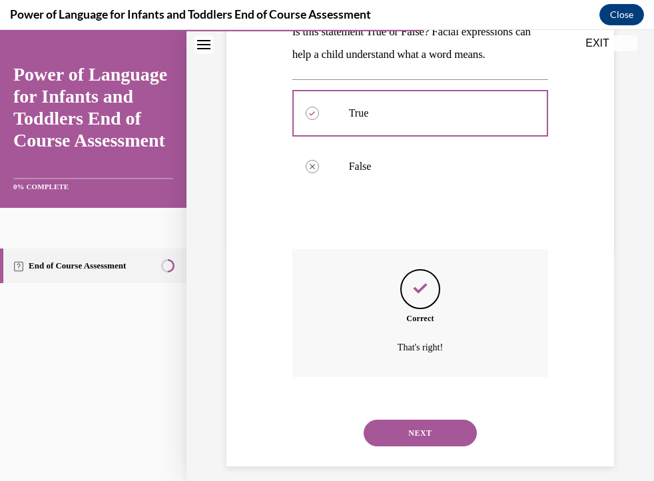
scroll to position [244, 0]
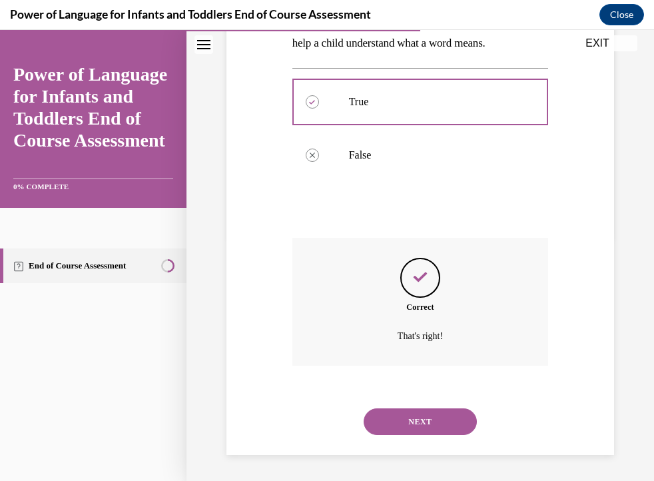
click at [427, 420] on button "NEXT" at bounding box center [420, 421] width 113 height 27
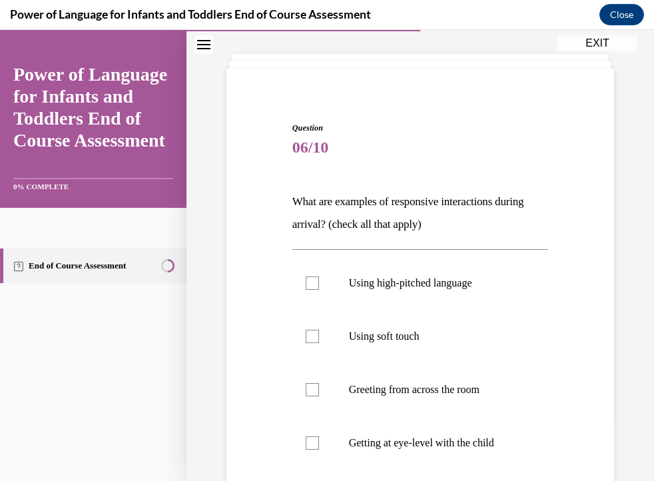
scroll to position [140, 0]
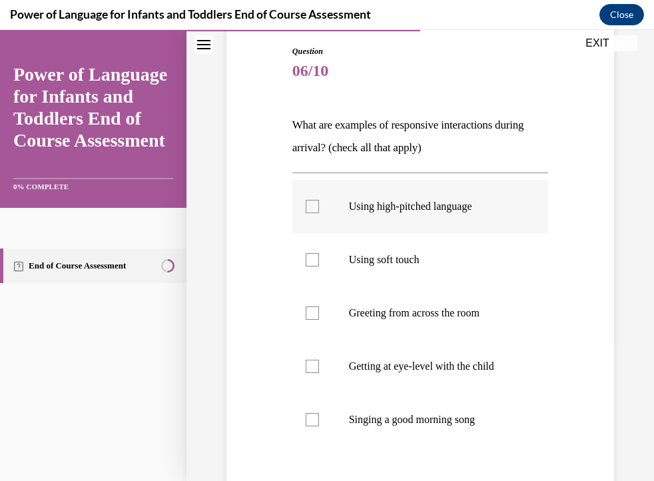
click at [309, 208] on div at bounding box center [312, 206] width 13 height 13
click at [309, 208] on input "Using high-pitched language" at bounding box center [312, 206] width 13 height 13
checkbox input "true"
click at [314, 264] on div at bounding box center [312, 259] width 13 height 13
click at [314, 264] on input "Using soft touch" at bounding box center [312, 259] width 13 height 13
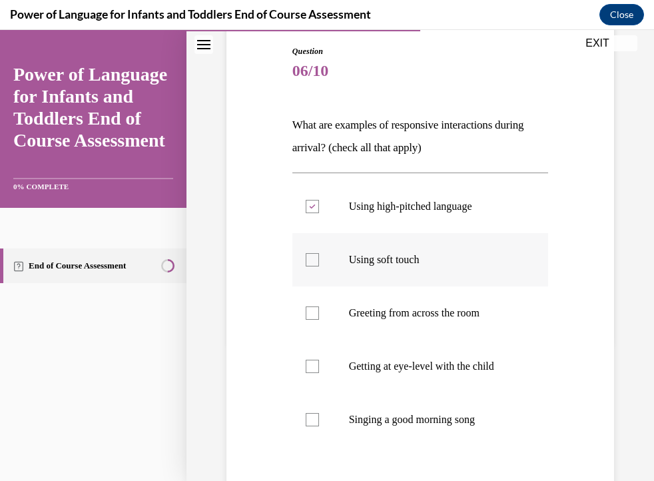
checkbox input "true"
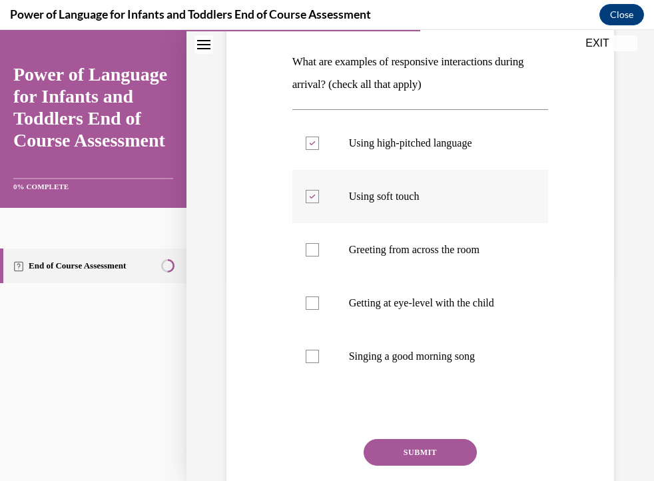
scroll to position [204, 0]
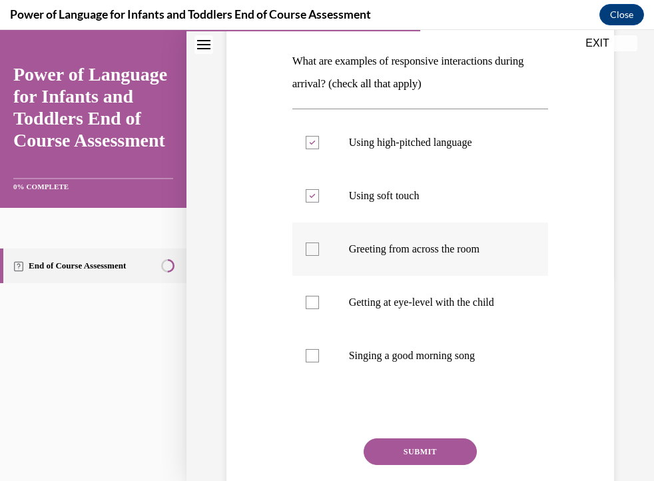
click at [306, 253] on div at bounding box center [312, 248] width 13 height 13
click at [306, 253] on input "Greeting from across the room" at bounding box center [312, 248] width 13 height 13
checkbox input "true"
click at [314, 300] on div at bounding box center [312, 302] width 13 height 13
click at [314, 300] on input "Getting at eye-level with the child" at bounding box center [312, 302] width 13 height 13
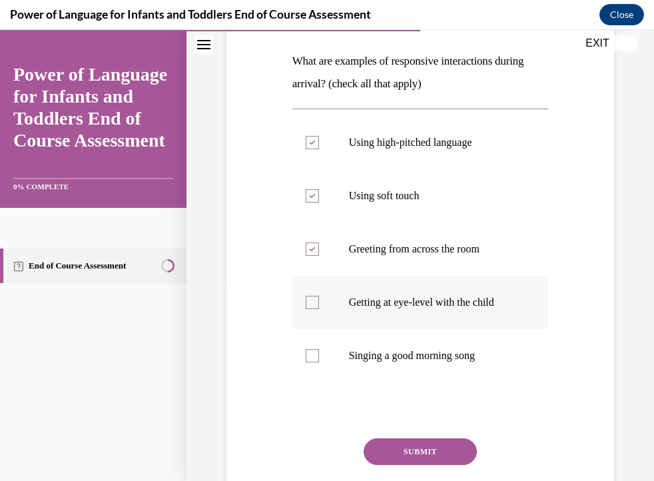
checkbox input "true"
click at [317, 354] on div at bounding box center [312, 355] width 13 height 13
click at [317, 354] on input "Singing a good morning song" at bounding box center [312, 355] width 13 height 13
checkbox input "true"
click at [428, 450] on button "SUBMIT" at bounding box center [420, 451] width 113 height 27
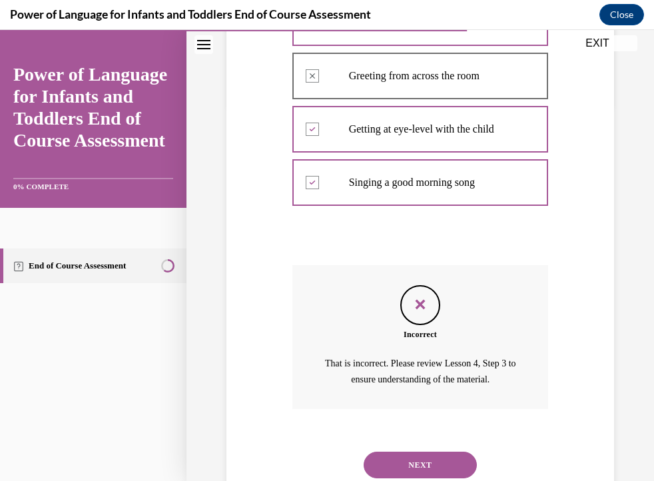
scroll to position [389, 0]
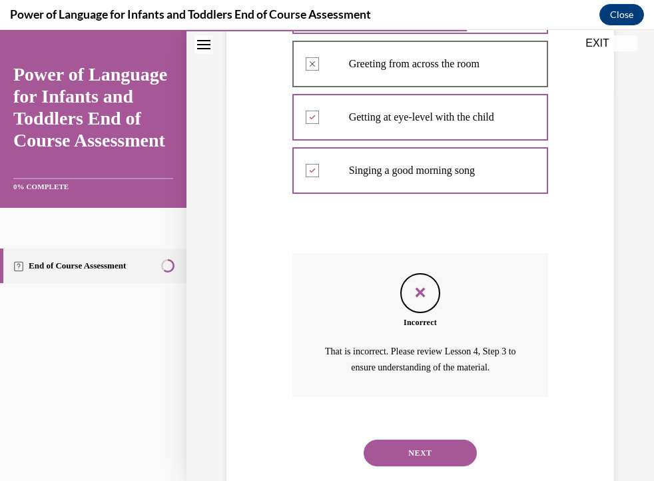
click at [436, 457] on button "NEXT" at bounding box center [420, 452] width 113 height 27
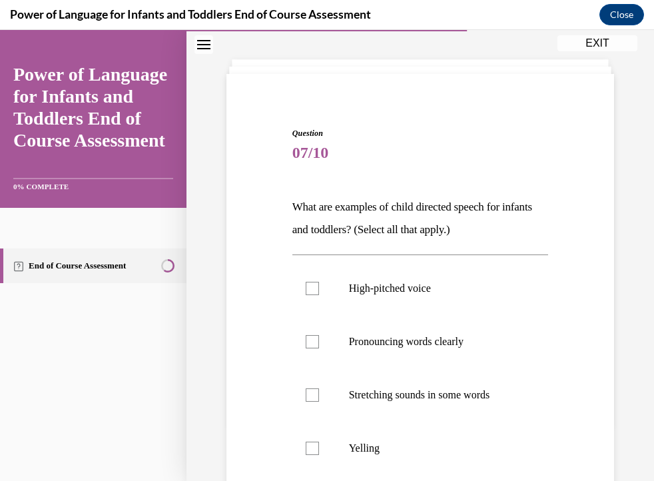
scroll to position [59, 0]
click at [308, 291] on div at bounding box center [312, 287] width 13 height 13
click at [308, 291] on input "High-pitched voice" at bounding box center [312, 287] width 13 height 13
checkbox input "true"
click at [306, 343] on div at bounding box center [312, 340] width 13 height 13
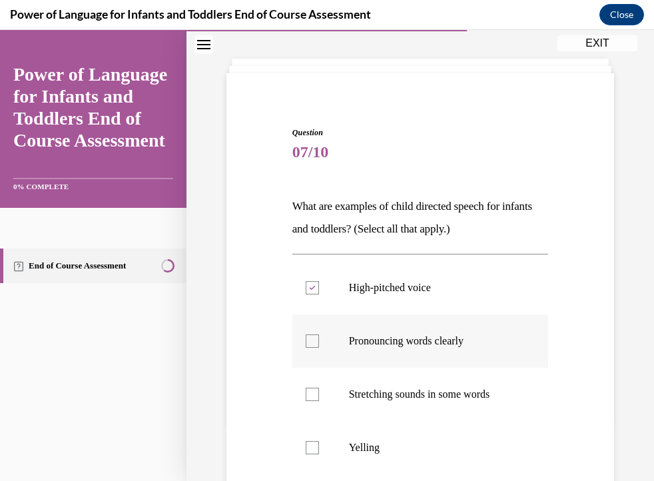
click at [306, 343] on input "Pronouncing words clearly" at bounding box center [312, 340] width 13 height 13
checkbox input "true"
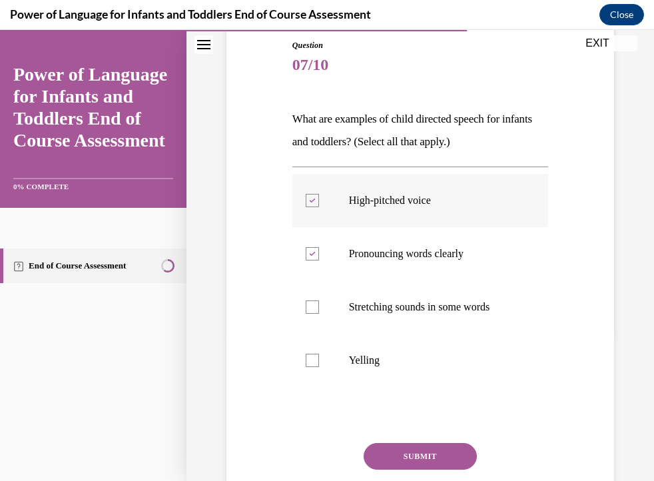
scroll to position [149, 0]
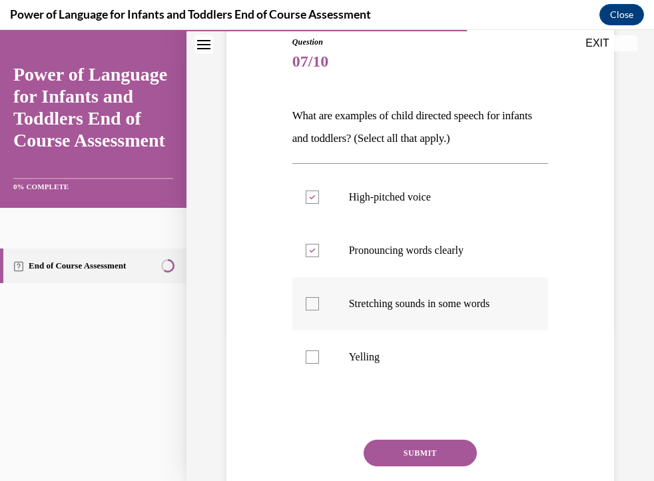
click at [316, 299] on div at bounding box center [312, 303] width 13 height 13
click at [316, 299] on input "Stretching sounds in some words" at bounding box center [312, 303] width 13 height 13
checkbox input "true"
click at [431, 453] on button "SUBMIT" at bounding box center [420, 452] width 113 height 27
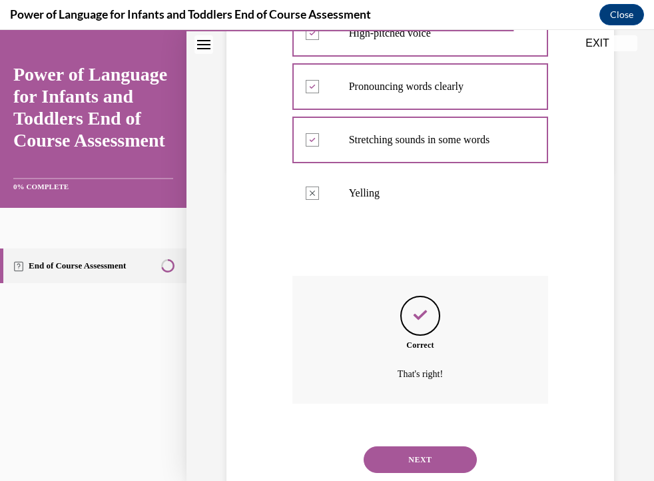
scroll to position [351, 0]
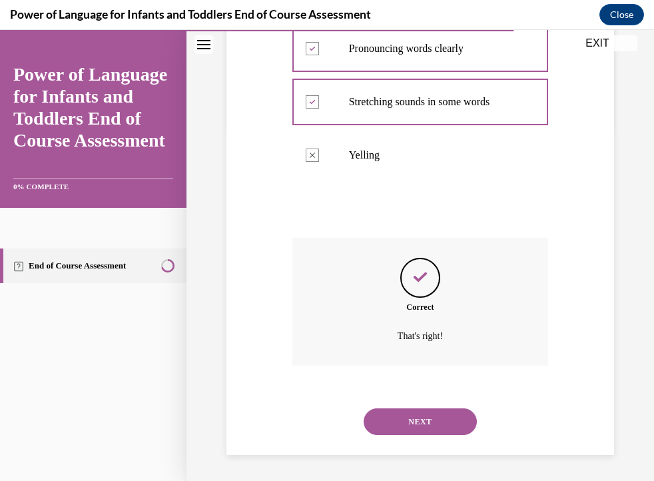
click at [433, 427] on button "NEXT" at bounding box center [420, 421] width 113 height 27
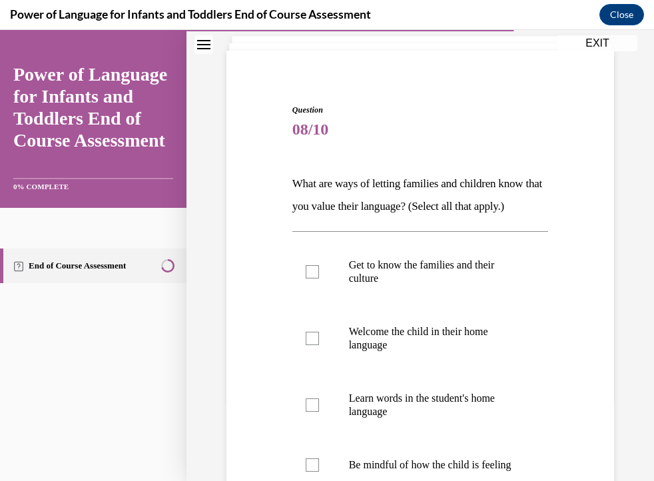
scroll to position [119, 0]
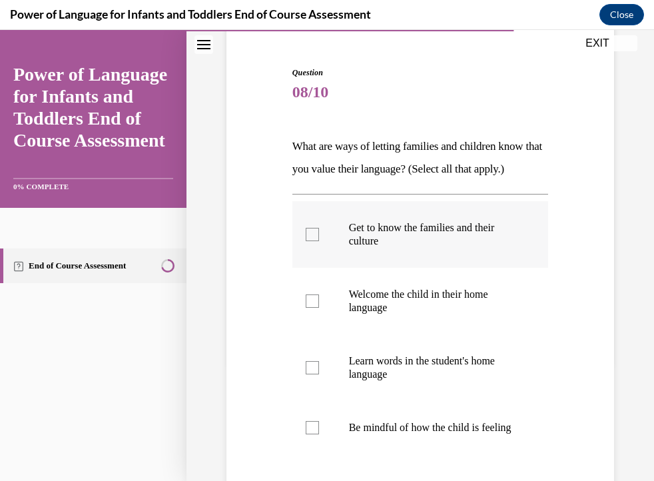
click at [310, 234] on div at bounding box center [312, 234] width 13 height 13
click at [310, 234] on input "Get to know the families and their culture" at bounding box center [312, 234] width 13 height 13
checkbox input "true"
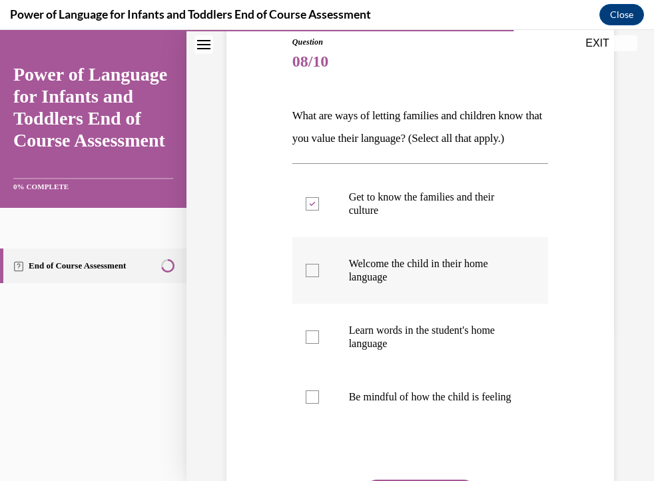
scroll to position [153, 0]
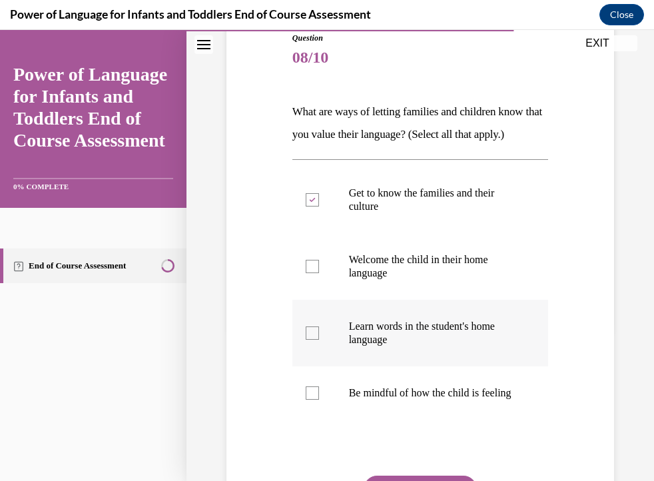
click at [314, 336] on div at bounding box center [312, 332] width 13 height 13
click at [314, 336] on input "Learn words in the student's home language" at bounding box center [312, 332] width 13 height 13
checkbox input "true"
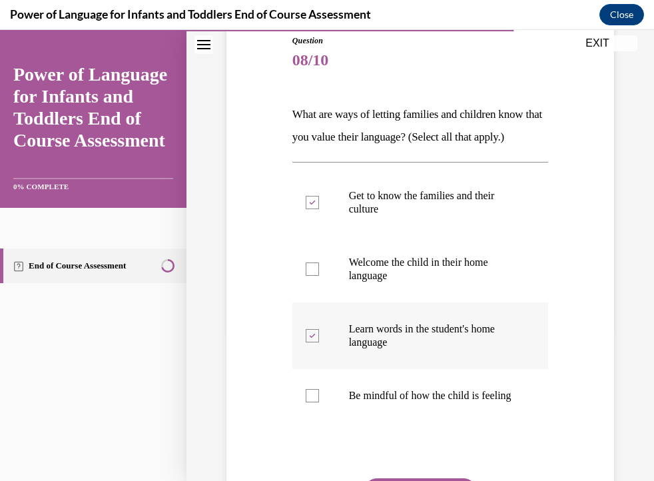
scroll to position [149, 0]
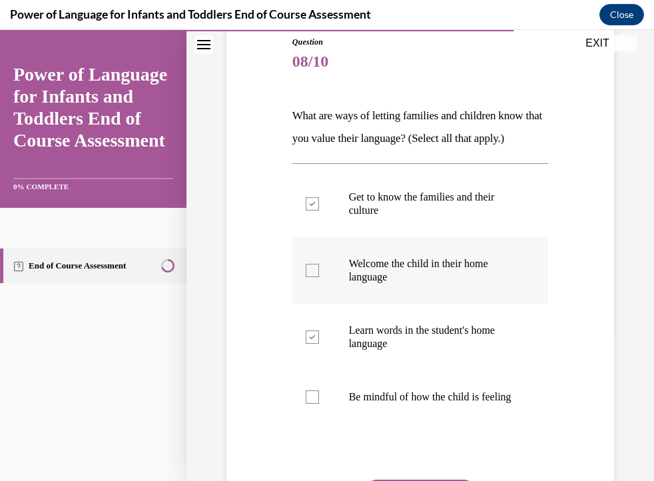
click at [313, 277] on label "Welcome the child in their home language" at bounding box center [420, 270] width 256 height 67
click at [313, 277] on input "Welcome the child in their home language" at bounding box center [312, 270] width 13 height 13
checkbox input "true"
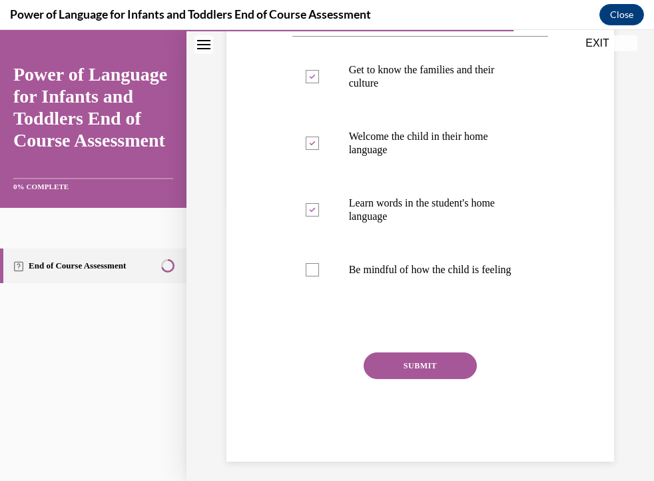
click at [407, 373] on button "SUBMIT" at bounding box center [420, 365] width 113 height 27
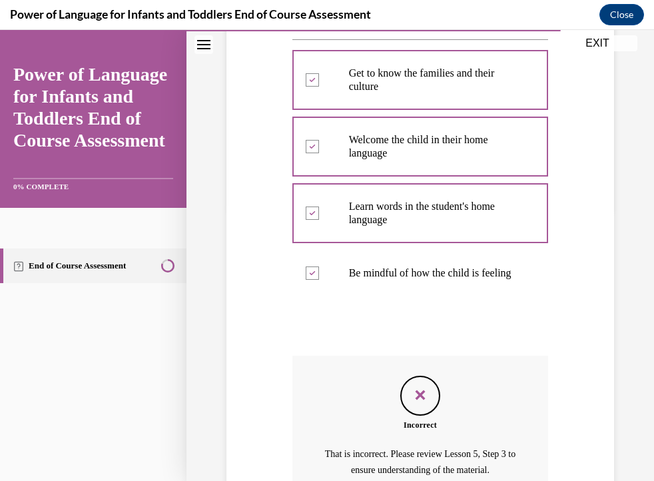
scroll to position [419, 0]
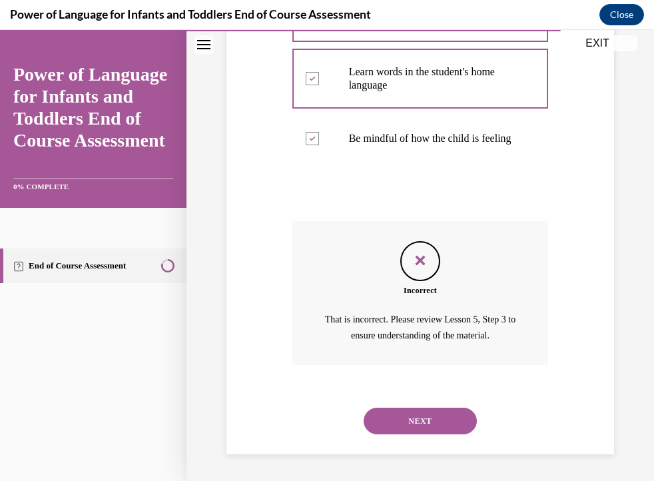
click at [407, 418] on button "NEXT" at bounding box center [420, 420] width 113 height 27
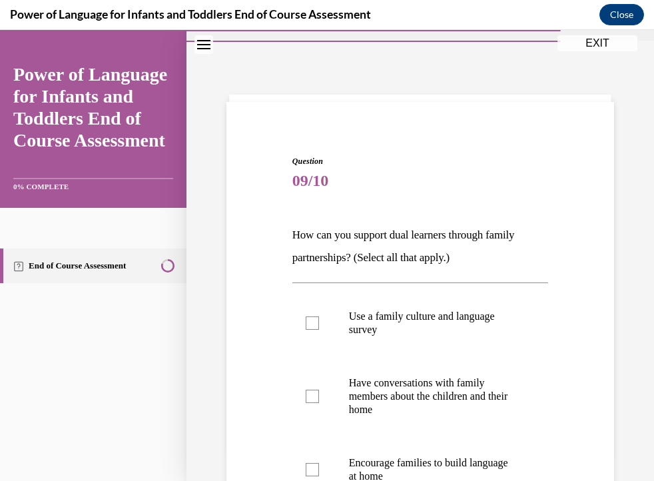
scroll to position [65, 0]
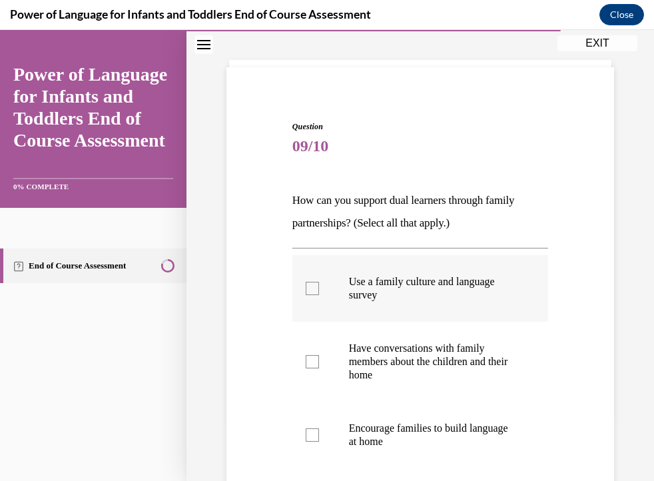
click at [319, 282] on label "Use a family culture and language survey" at bounding box center [420, 288] width 256 height 67
click at [319, 282] on input "Use a family culture and language survey" at bounding box center [312, 288] width 13 height 13
checkbox input "true"
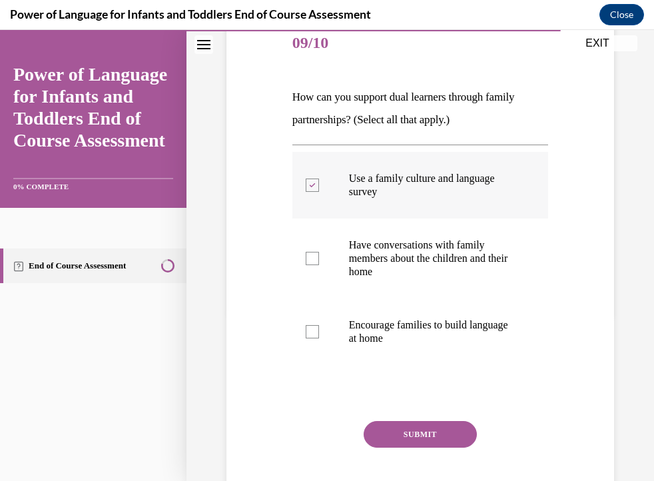
scroll to position [168, 0]
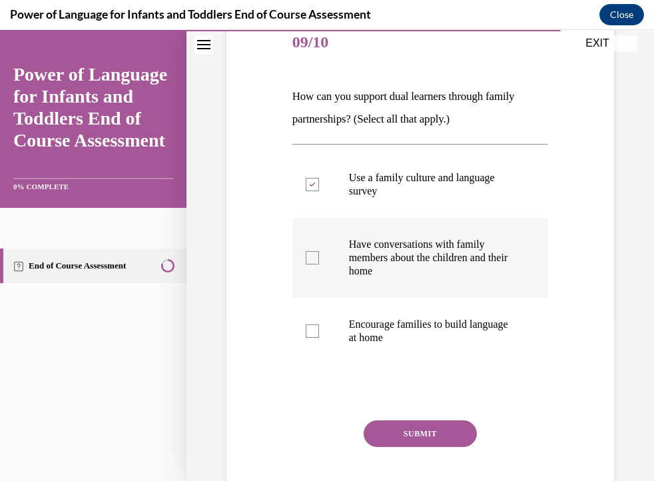
click at [312, 263] on div at bounding box center [312, 257] width 13 height 13
click at [312, 263] on input "Have conversations with family members about the children and their home" at bounding box center [312, 257] width 13 height 13
checkbox input "true"
click at [322, 324] on label "Encourage families to build language at home" at bounding box center [420, 331] width 256 height 67
click at [319, 324] on input "Encourage families to build language at home" at bounding box center [312, 330] width 13 height 13
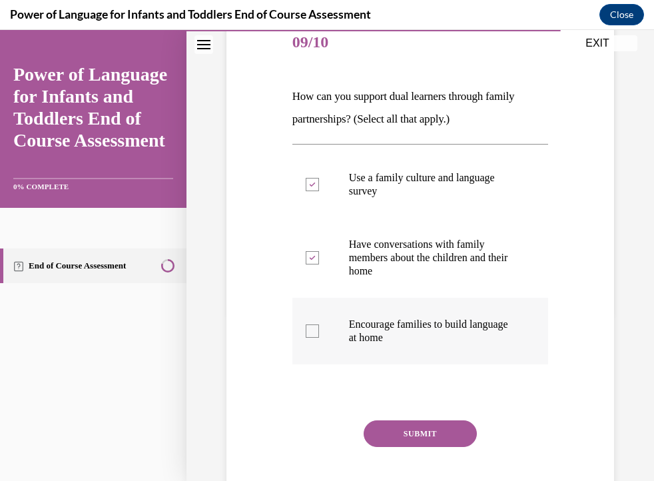
checkbox input "true"
click at [421, 427] on button "SUBMIT" at bounding box center [420, 433] width 113 height 27
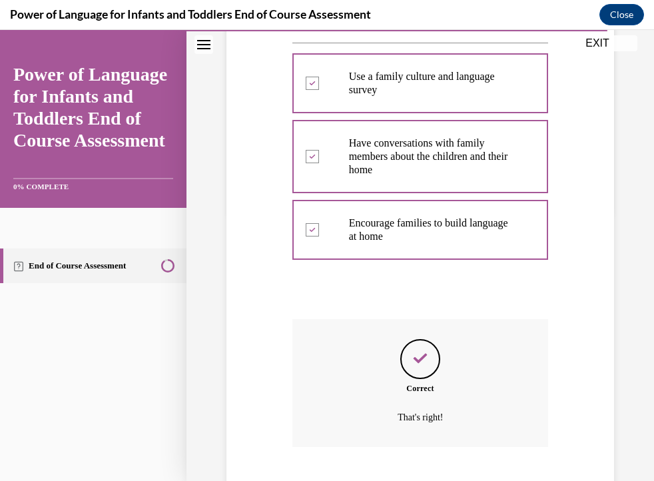
scroll to position [351, 0]
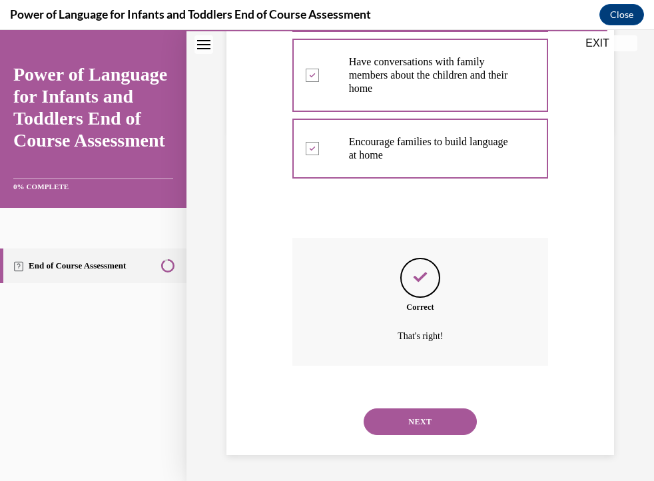
click at [421, 427] on button "NEXT" at bounding box center [420, 421] width 113 height 27
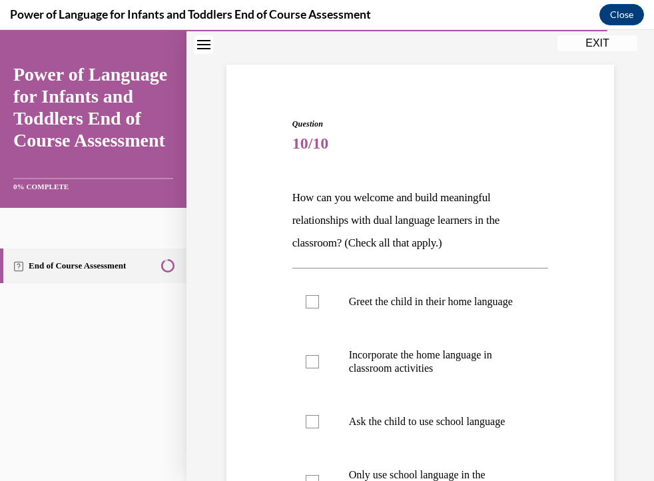
scroll to position [68, 0]
click at [307, 306] on div at bounding box center [312, 300] width 13 height 13
click at [307, 306] on input "Greet the child in their home language" at bounding box center [312, 300] width 13 height 13
checkbox input "true"
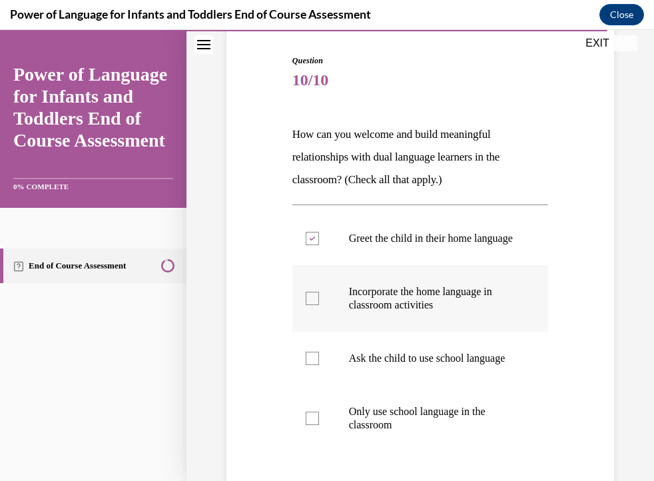
click at [326, 309] on label "Incorporate the home language in classroom activities" at bounding box center [420, 298] width 256 height 67
click at [319, 305] on input "Incorporate the home language in classroom activities" at bounding box center [312, 298] width 13 height 13
checkbox input "true"
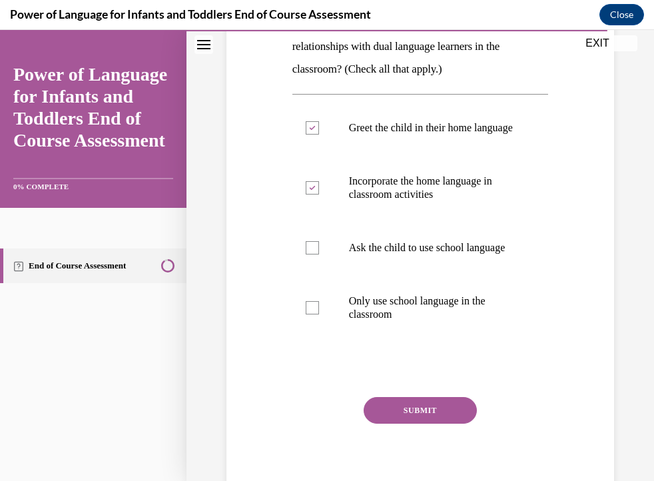
click at [417, 423] on button "SUBMIT" at bounding box center [420, 410] width 113 height 27
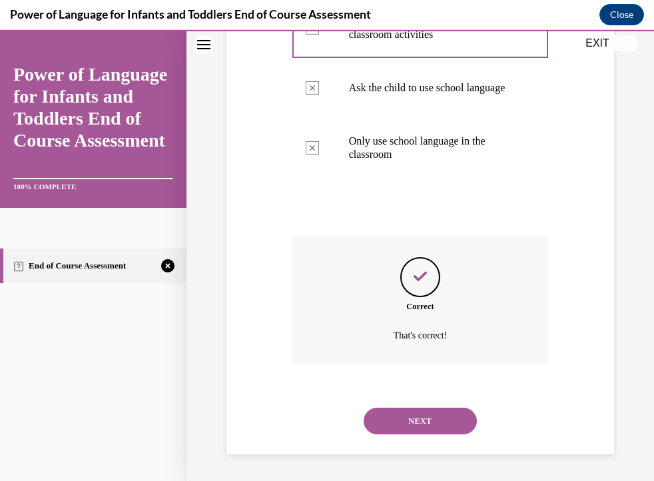
scroll to position [427, 0]
click at [429, 423] on button "NEXT" at bounding box center [420, 420] width 113 height 27
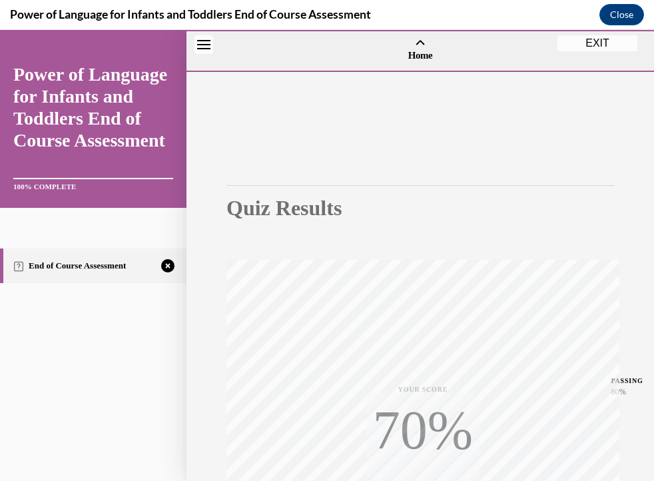
scroll to position [231, 0]
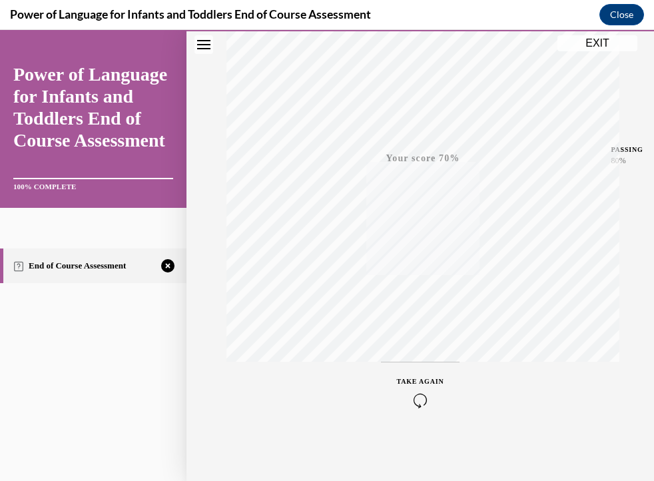
click at [411, 393] on icon "button" at bounding box center [420, 400] width 47 height 15
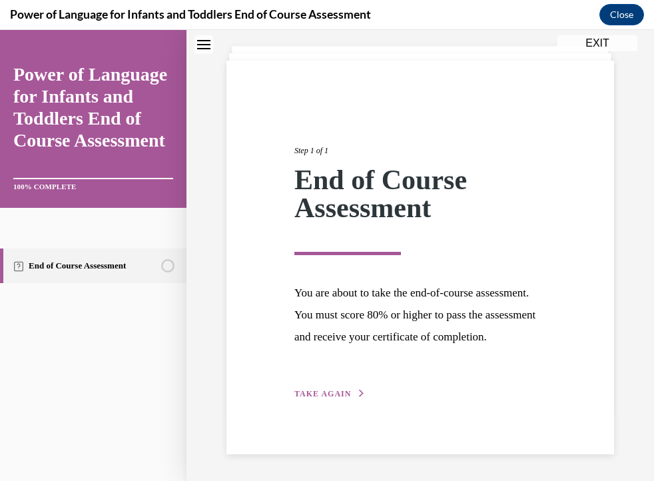
scroll to position [93, 0]
click at [339, 391] on span "TAKE AGAIN" at bounding box center [322, 393] width 57 height 9
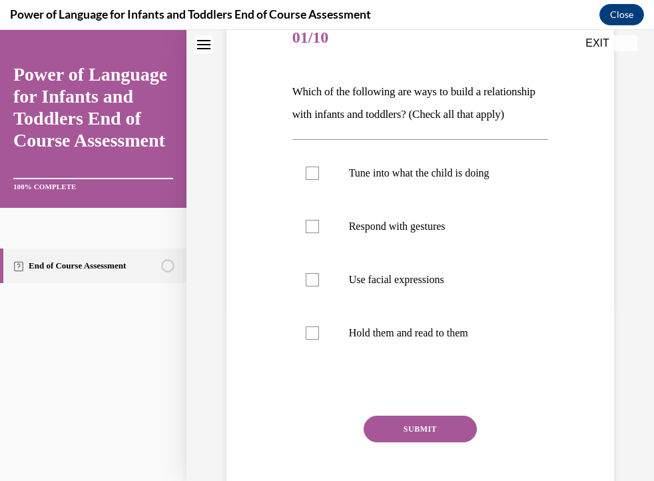
scroll to position [174, 0]
click at [312, 179] on div at bounding box center [312, 172] width 13 height 13
click at [312, 179] on input "Tune into what the child is doing" at bounding box center [312, 172] width 13 height 13
checkbox input "true"
click at [316, 232] on div at bounding box center [312, 225] width 13 height 13
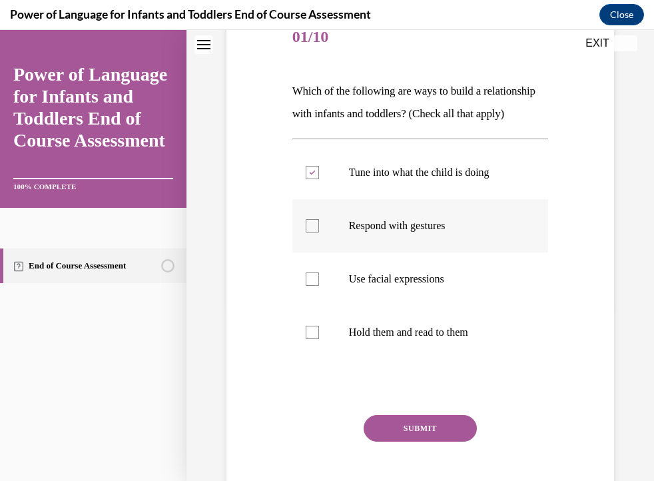
click at [316, 232] on input "Respond with gestures" at bounding box center [312, 225] width 13 height 13
checkbox input "true"
click at [313, 286] on div at bounding box center [312, 278] width 13 height 13
click at [313, 286] on input "Use facial expressions" at bounding box center [312, 278] width 13 height 13
checkbox input "true"
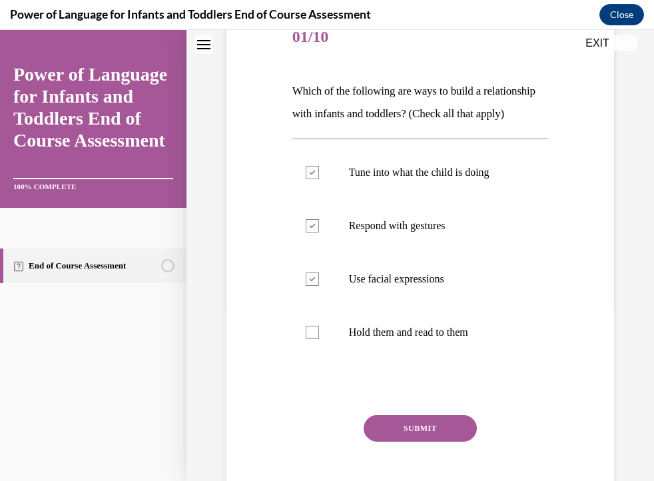
click at [431, 441] on button "SUBMIT" at bounding box center [420, 428] width 113 height 27
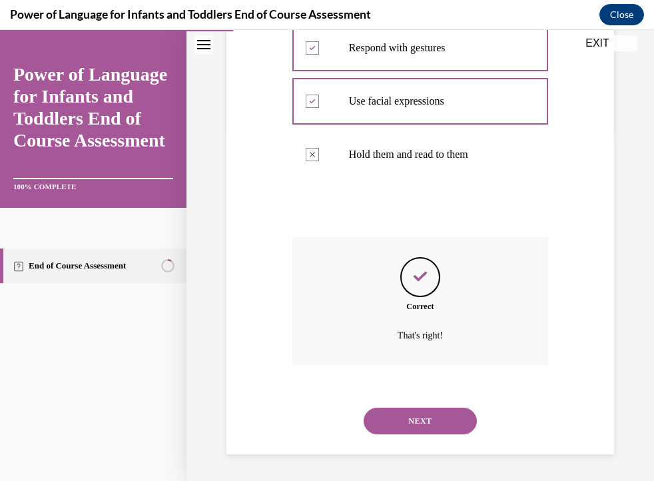
scroll to position [374, 0]
click at [421, 425] on button "NEXT" at bounding box center [420, 420] width 113 height 27
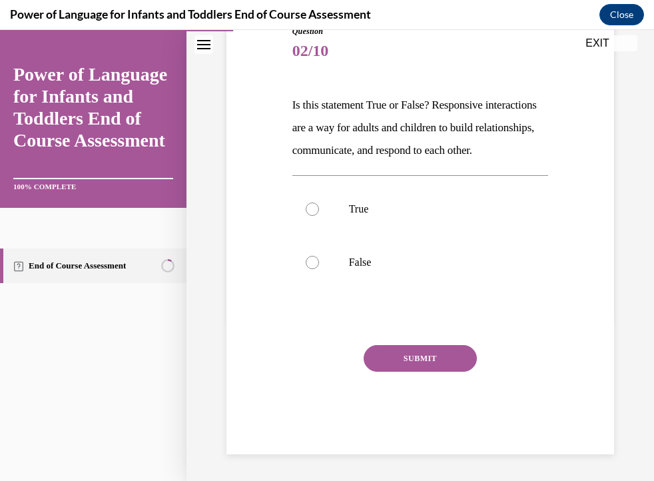
scroll to position [148, 0]
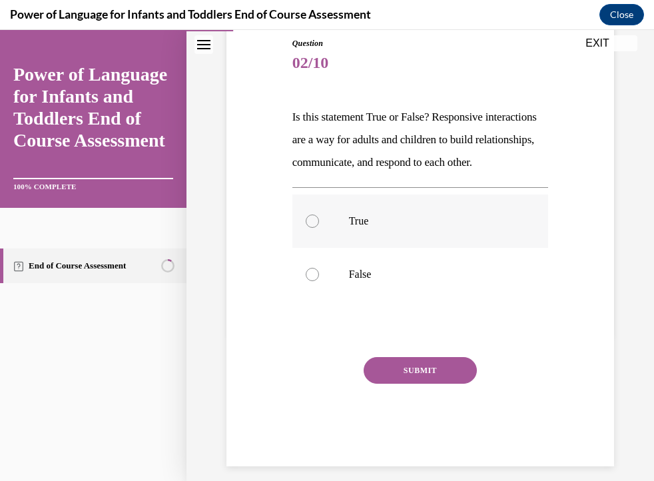
click at [320, 246] on label "True" at bounding box center [420, 220] width 256 height 53
click at [319, 228] on input "True" at bounding box center [312, 220] width 13 height 13
radio input "true"
click at [424, 384] on button "SUBMIT" at bounding box center [420, 370] width 113 height 27
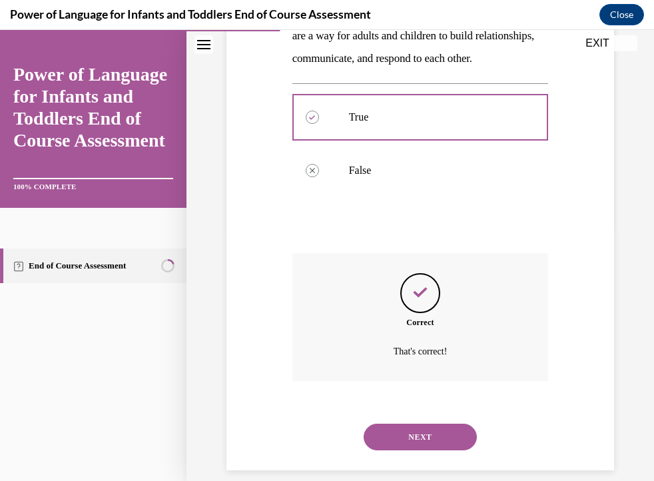
scroll to position [290, 0]
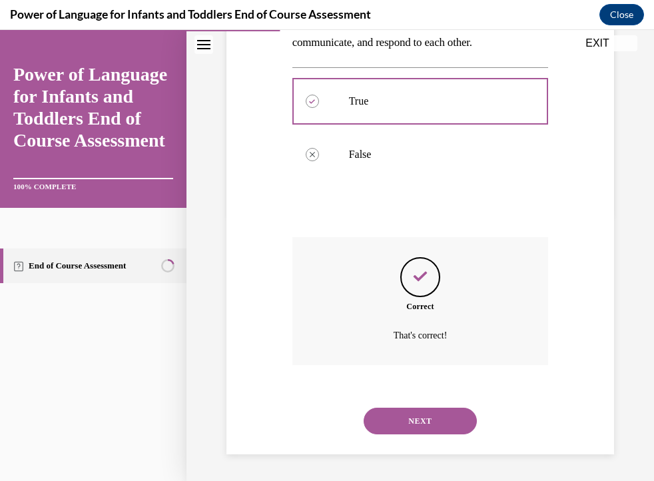
click at [418, 423] on button "NEXT" at bounding box center [420, 420] width 113 height 27
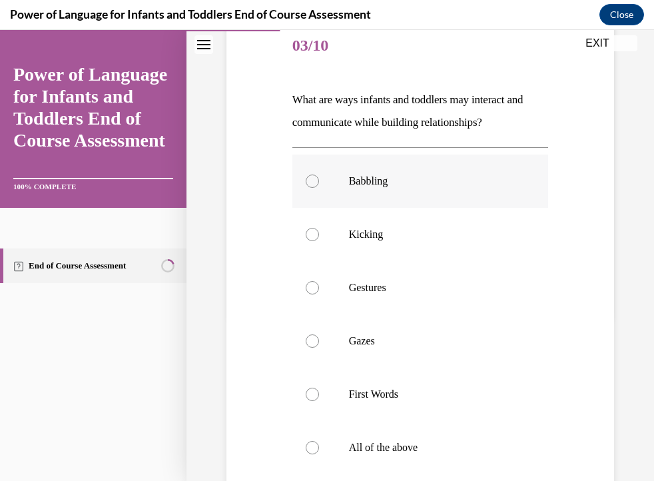
scroll to position [234, 0]
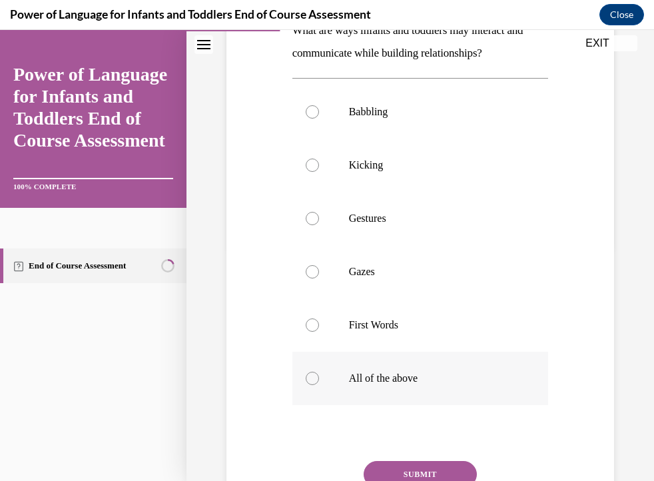
click at [312, 381] on div at bounding box center [312, 378] width 13 height 13
click at [312, 381] on input "All of the above" at bounding box center [312, 378] width 13 height 13
radio input "true"
click at [421, 468] on button "SUBMIT" at bounding box center [420, 474] width 113 height 27
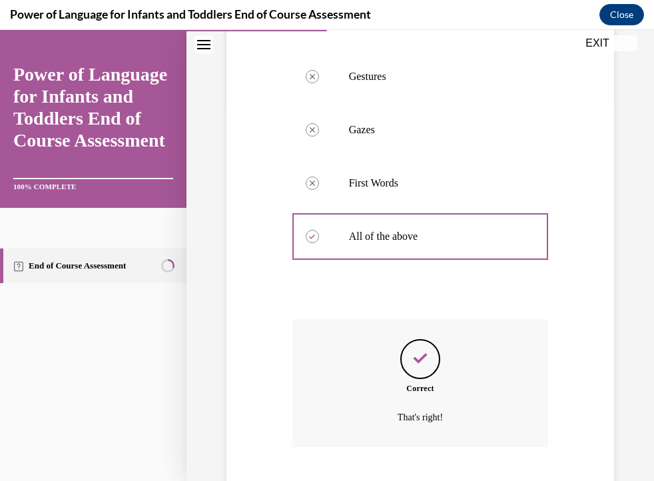
scroll to position [457, 0]
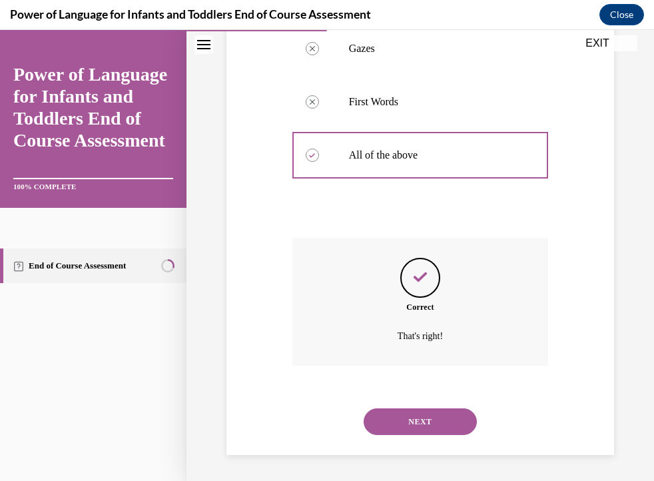
click at [444, 415] on button "NEXT" at bounding box center [420, 421] width 113 height 27
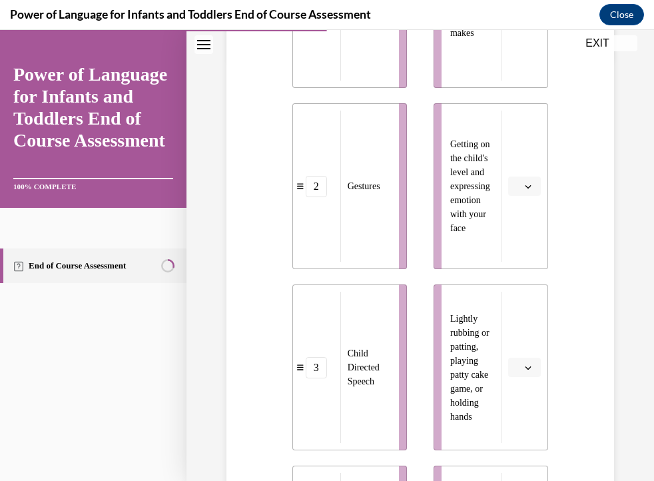
scroll to position [424, 0]
click at [400, 318] on li "3 Child Directed Speech" at bounding box center [349, 367] width 115 height 166
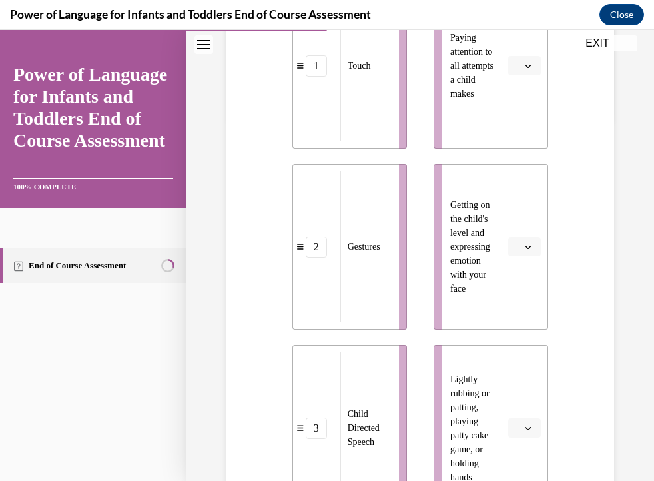
scroll to position [355, 0]
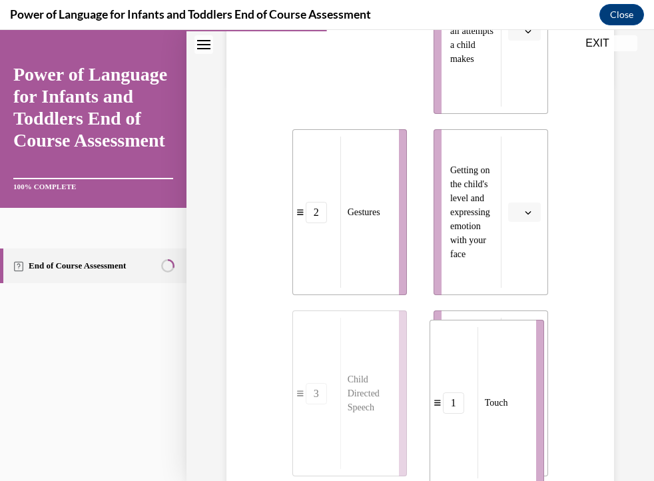
drag, startPoint x: 341, startPoint y: 127, endPoint x: 478, endPoint y: 477, distance: 376.7
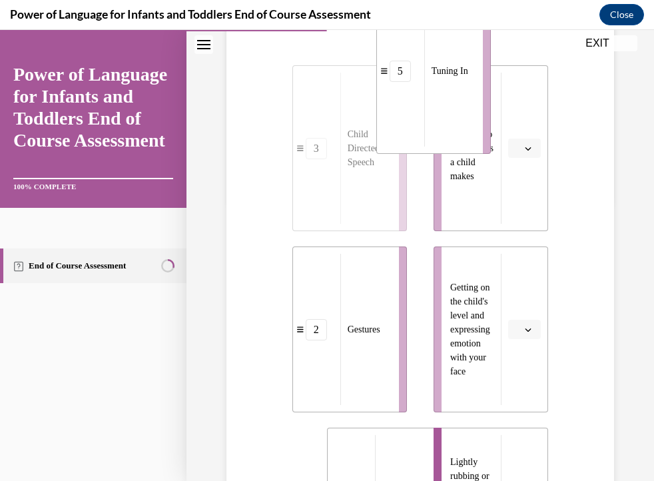
scroll to position [267, 0]
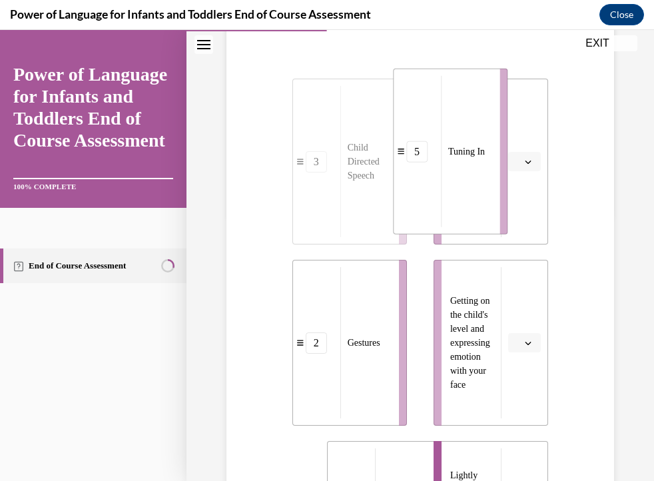
drag, startPoint x: 363, startPoint y: 322, endPoint x: 466, endPoint y: 159, distance: 193.0
click at [466, 159] on div "Tuning In" at bounding box center [466, 151] width 50 height 151
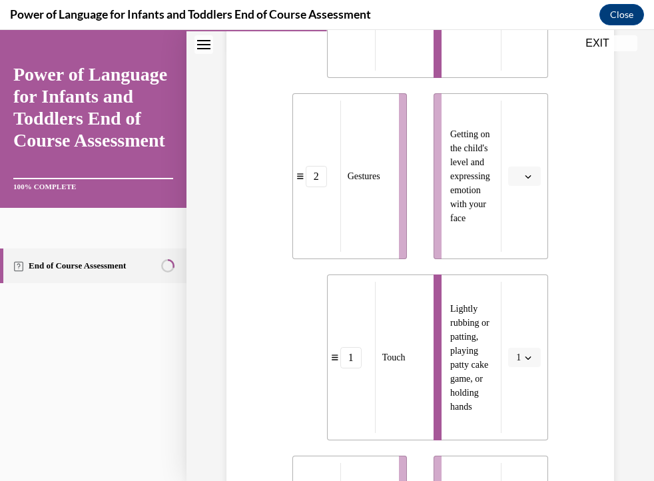
scroll to position [564, 0]
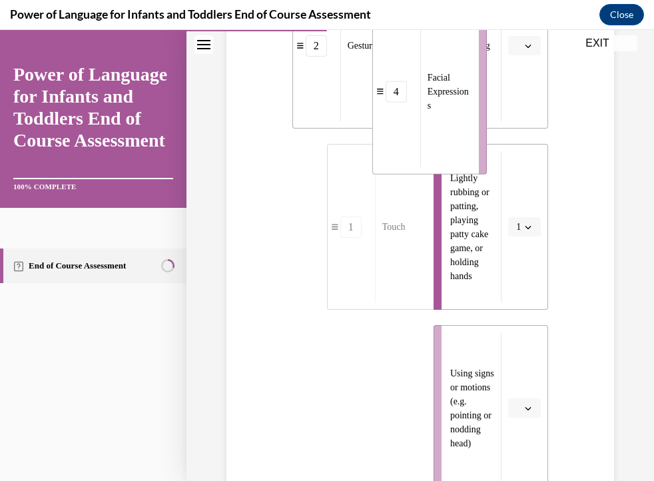
drag, startPoint x: 376, startPoint y: 397, endPoint x: 459, endPoint y: 77, distance: 330.4
click at [459, 77] on span "Facial Expressions" at bounding box center [448, 92] width 43 height 42
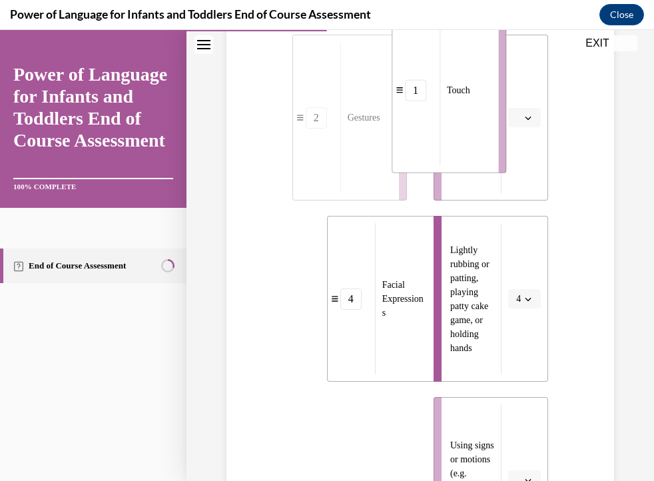
scroll to position [473, 0]
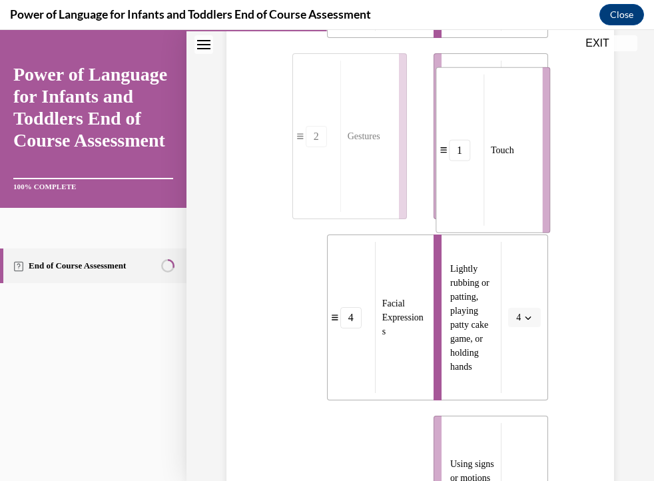
drag, startPoint x: 368, startPoint y: 403, endPoint x: 511, endPoint y: 160, distance: 282.0
click at [511, 160] on div "Touch" at bounding box center [508, 150] width 50 height 151
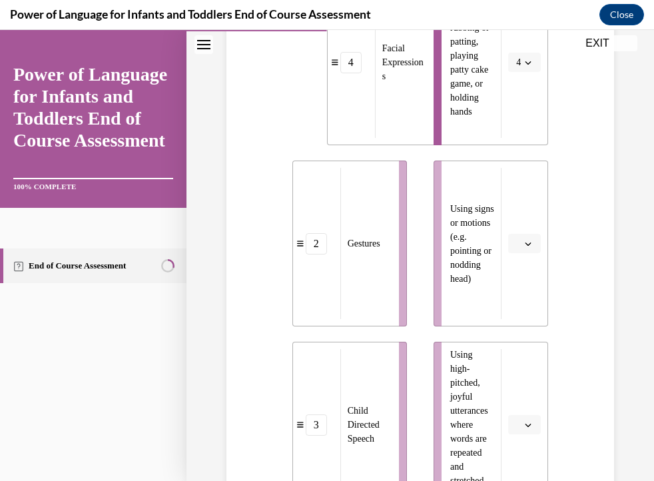
scroll to position [729, 0]
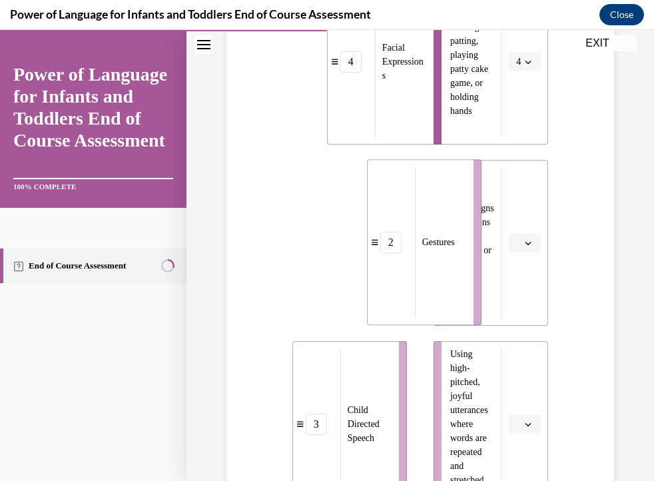
drag, startPoint x: 373, startPoint y: 222, endPoint x: 455, endPoint y: 220, distance: 82.6
click at [453, 220] on div "Gestures" at bounding box center [440, 241] width 50 height 151
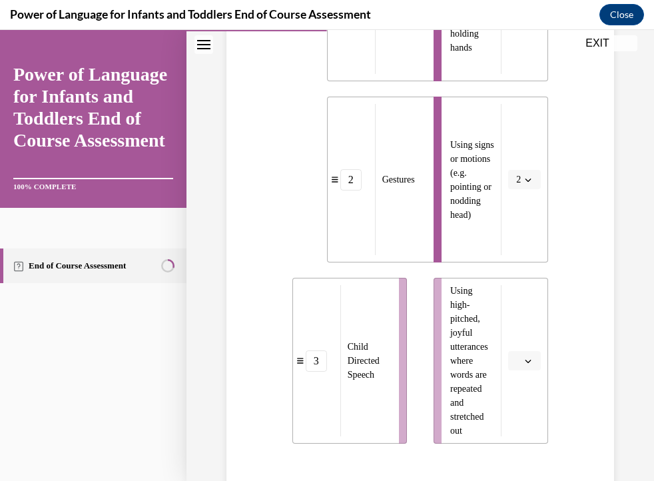
scroll to position [793, 0]
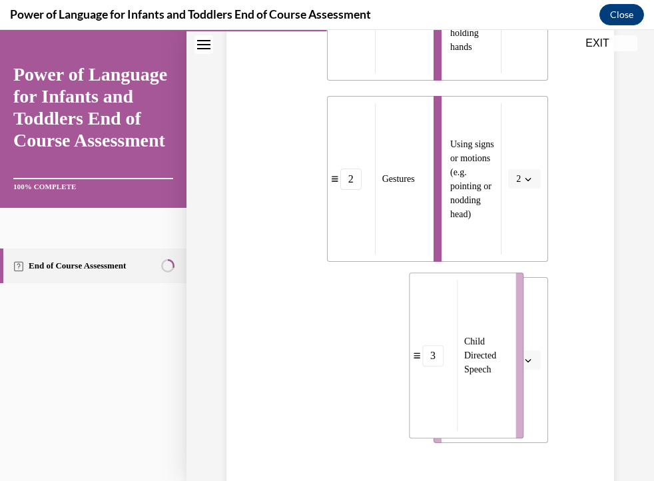
drag, startPoint x: 380, startPoint y: 330, endPoint x: 497, endPoint y: 326, distance: 117.3
click at [497, 326] on div "Child Directed Speech" at bounding box center [482, 355] width 50 height 151
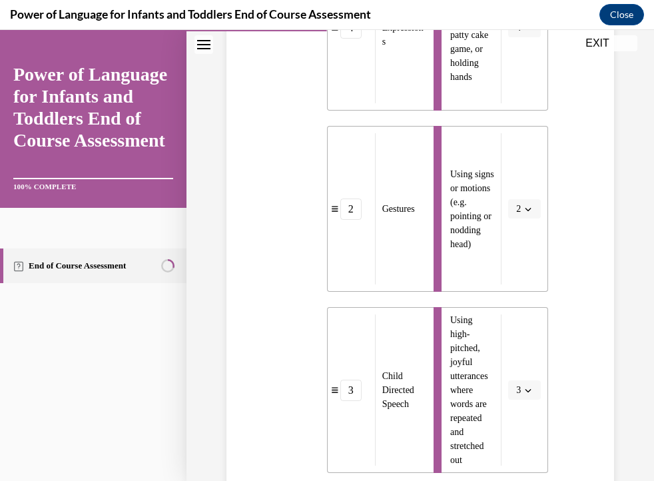
scroll to position [947, 0]
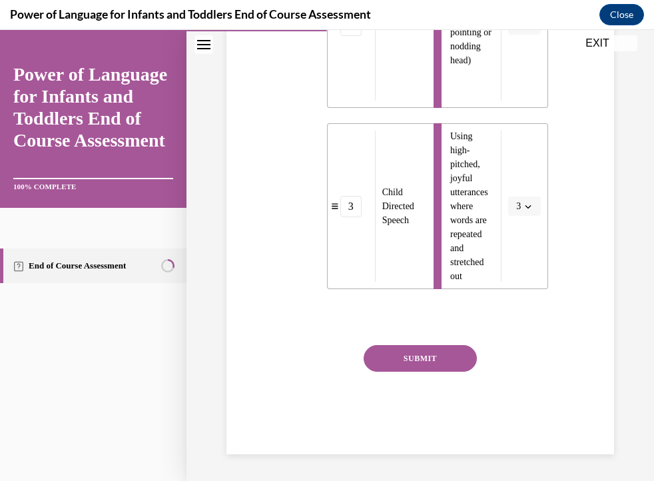
click at [434, 368] on button "SUBMIT" at bounding box center [420, 358] width 113 height 27
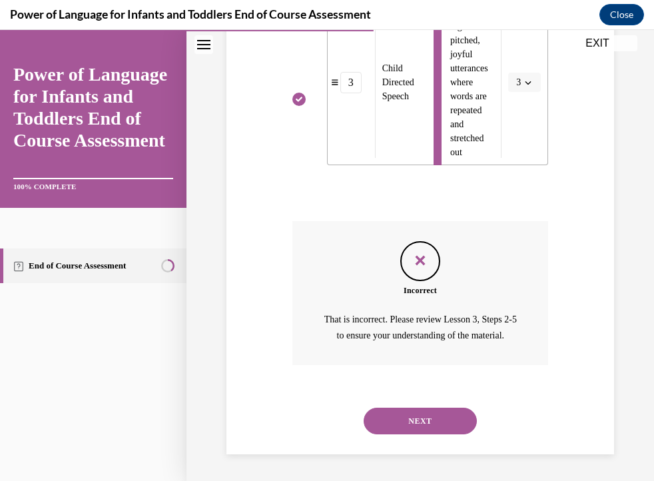
scroll to position [1086, 0]
drag, startPoint x: 423, startPoint y: 414, endPoint x: 420, endPoint y: 429, distance: 15.0
click at [420, 429] on button "NEXT" at bounding box center [420, 420] width 113 height 27
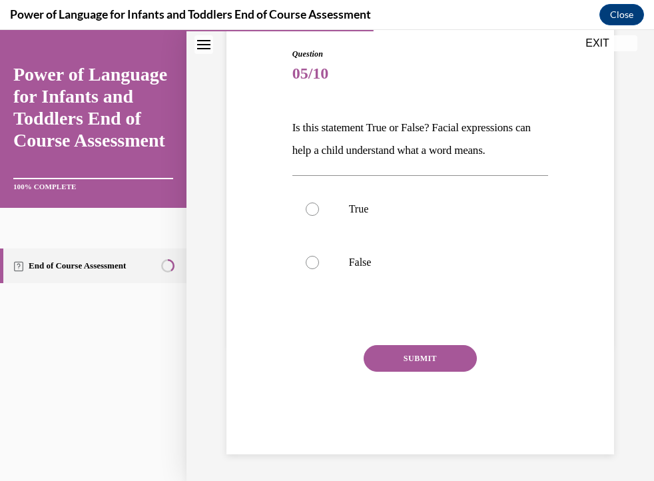
scroll to position [136, 0]
click at [316, 214] on label "True" at bounding box center [420, 209] width 256 height 53
click at [316, 214] on input "True" at bounding box center [312, 209] width 13 height 13
radio input "true"
click at [409, 352] on button "SUBMIT" at bounding box center [420, 359] width 113 height 27
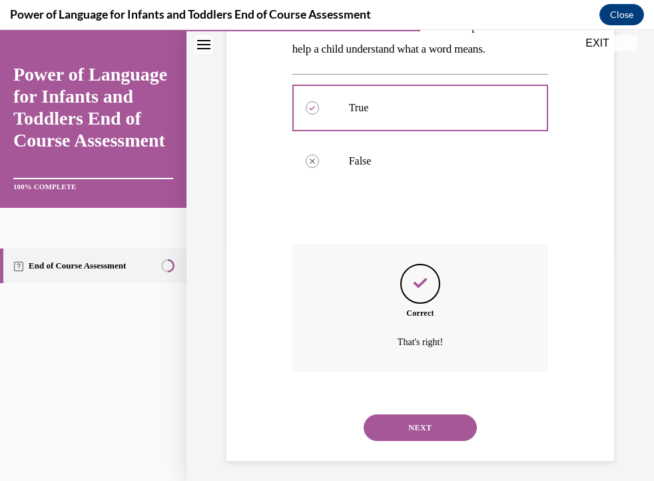
scroll to position [244, 0]
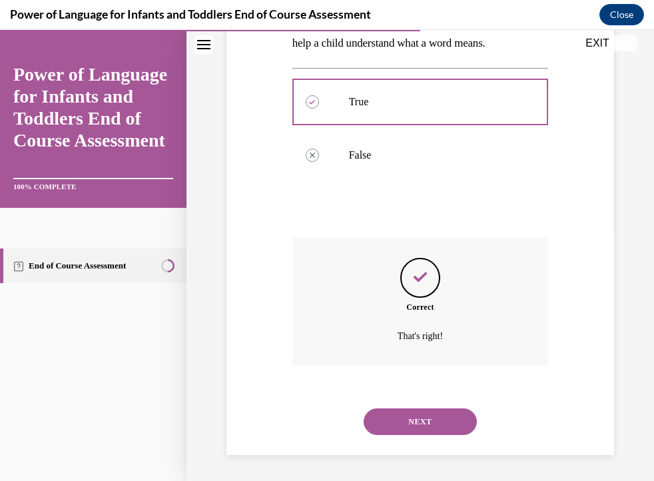
click at [419, 413] on button "NEXT" at bounding box center [420, 421] width 113 height 27
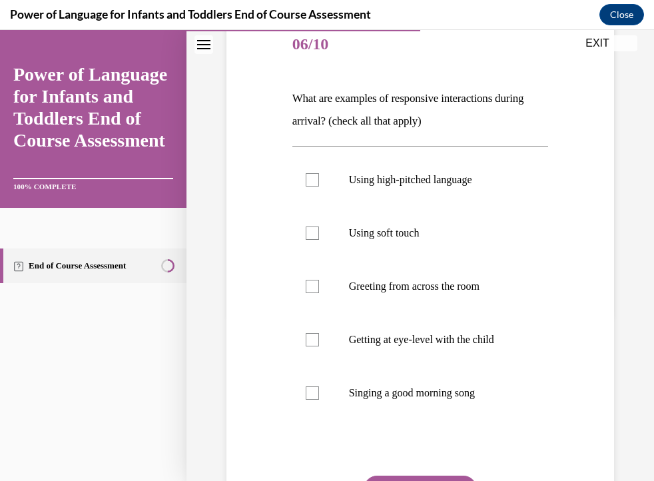
scroll to position [167, 0]
click at [316, 391] on div at bounding box center [312, 392] width 13 height 13
click at [316, 391] on input "Singing a good morning song" at bounding box center [312, 392] width 13 height 13
checkbox input "true"
click at [308, 338] on div at bounding box center [312, 338] width 13 height 13
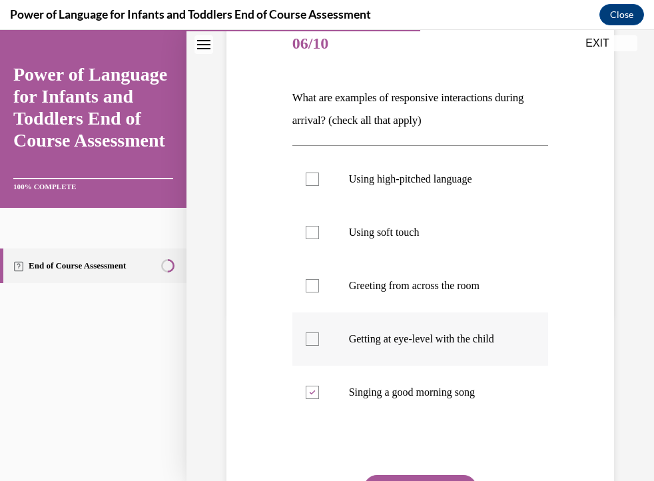
click at [308, 338] on input "Getting at eye-level with the child" at bounding box center [312, 338] width 13 height 13
checkbox input "true"
click at [312, 234] on div at bounding box center [312, 232] width 13 height 13
click at [312, 234] on input "Using soft touch" at bounding box center [312, 232] width 13 height 13
checkbox input "true"
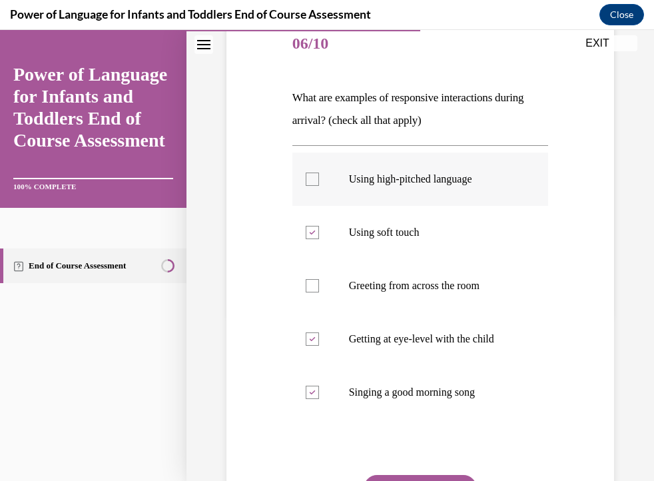
click at [313, 182] on div at bounding box center [312, 178] width 13 height 13
click at [313, 182] on input "Using high-pitched language" at bounding box center [312, 178] width 13 height 13
checkbox input "true"
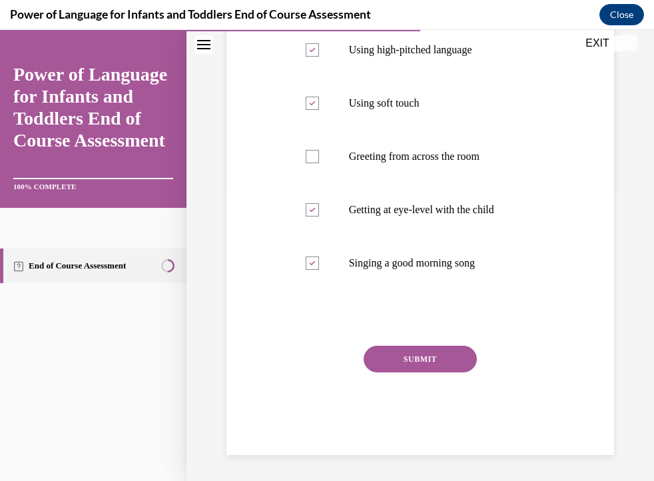
click at [396, 362] on button "SUBMIT" at bounding box center [420, 359] width 113 height 27
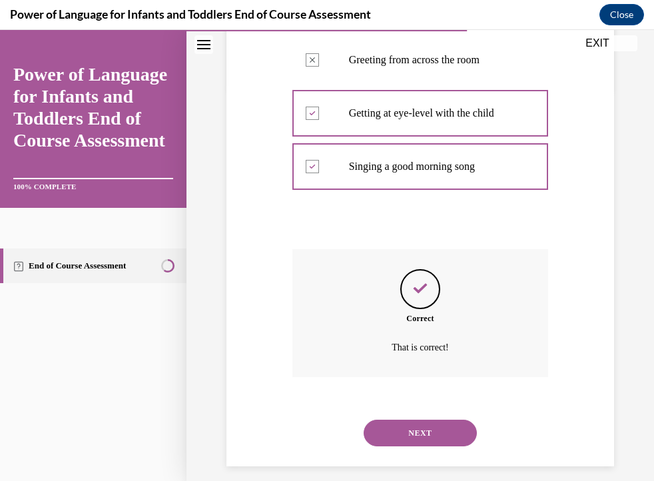
scroll to position [404, 0]
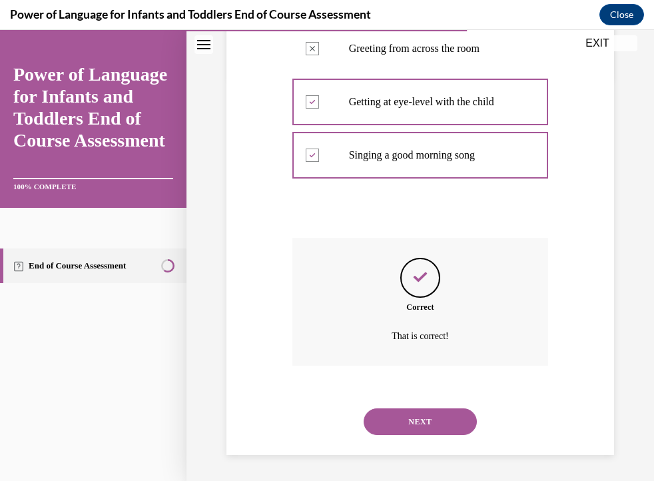
click at [406, 425] on button "NEXT" at bounding box center [420, 421] width 113 height 27
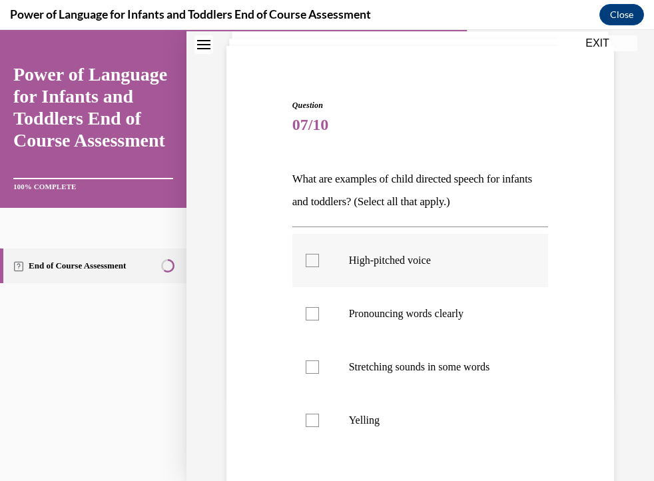
scroll to position [87, 0]
click at [321, 258] on label "High-pitched voice" at bounding box center [420, 259] width 256 height 53
click at [319, 258] on input "High-pitched voice" at bounding box center [312, 259] width 13 height 13
checkbox input "true"
click at [315, 310] on div at bounding box center [312, 312] width 13 height 13
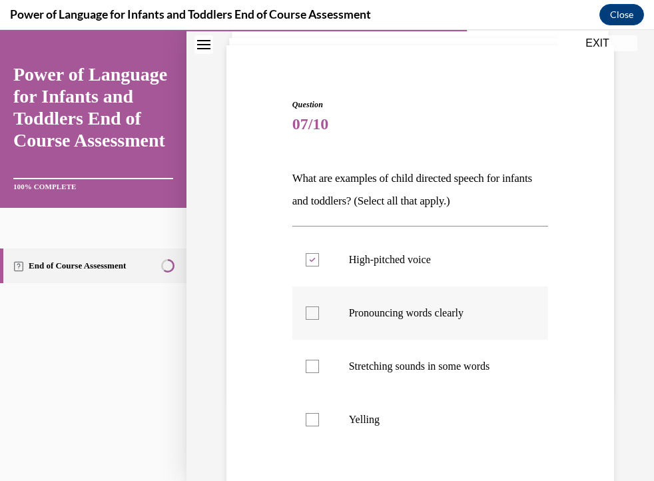
click at [315, 310] on input "Pronouncing words clearly" at bounding box center [312, 312] width 13 height 13
checkbox input "true"
click at [321, 368] on label "Stretching sounds in some words" at bounding box center [420, 366] width 256 height 53
click at [319, 368] on input "Stretching sounds in some words" at bounding box center [312, 366] width 13 height 13
checkbox input "true"
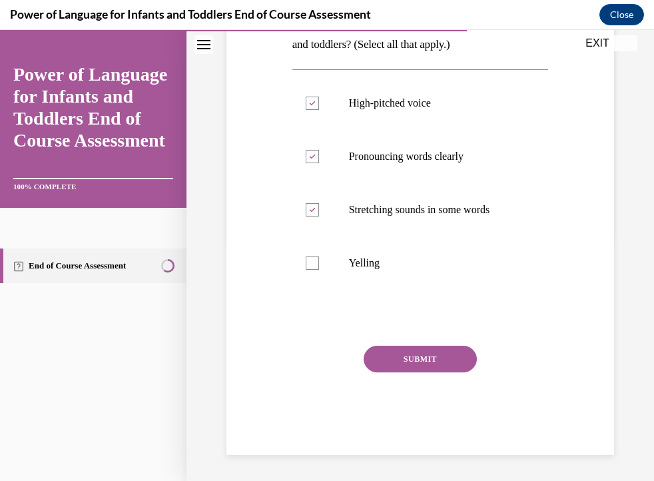
click at [397, 350] on button "SUBMIT" at bounding box center [420, 359] width 113 height 27
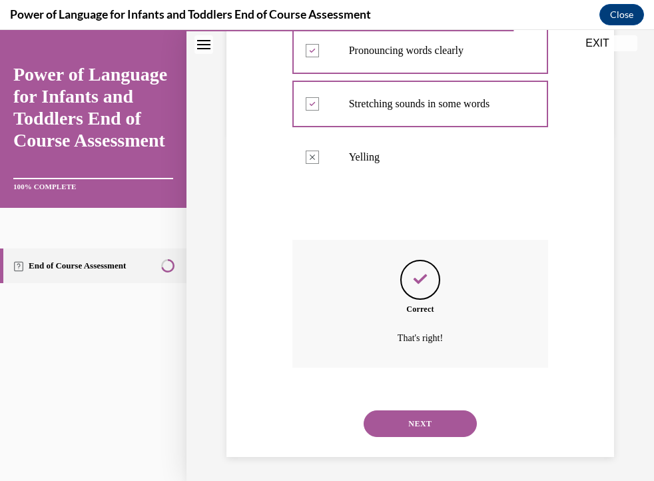
scroll to position [351, 0]
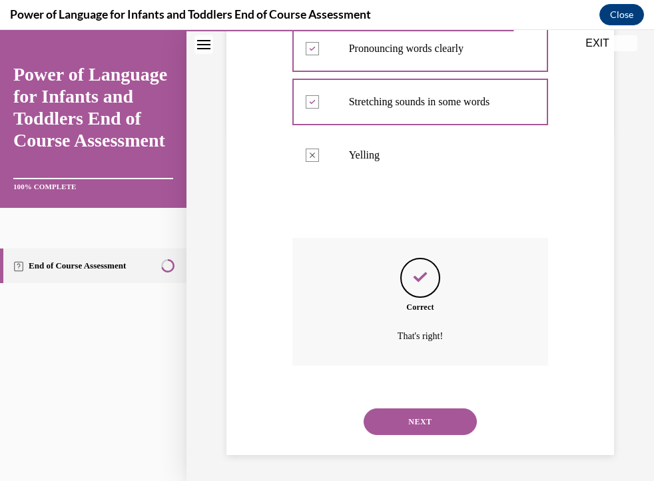
click at [415, 415] on button "NEXT" at bounding box center [420, 421] width 113 height 27
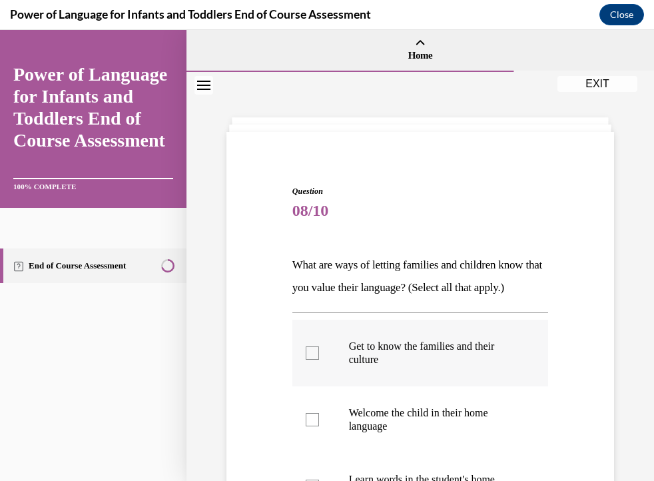
click at [312, 364] on label "Get to know the families and their culture" at bounding box center [420, 353] width 256 height 67
click at [312, 360] on input "Get to know the families and their culture" at bounding box center [312, 352] width 13 height 13
checkbox input "true"
click at [314, 405] on label "Welcome the child in their home language" at bounding box center [420, 419] width 256 height 67
click at [314, 413] on input "Welcome the child in their home language" at bounding box center [312, 419] width 13 height 13
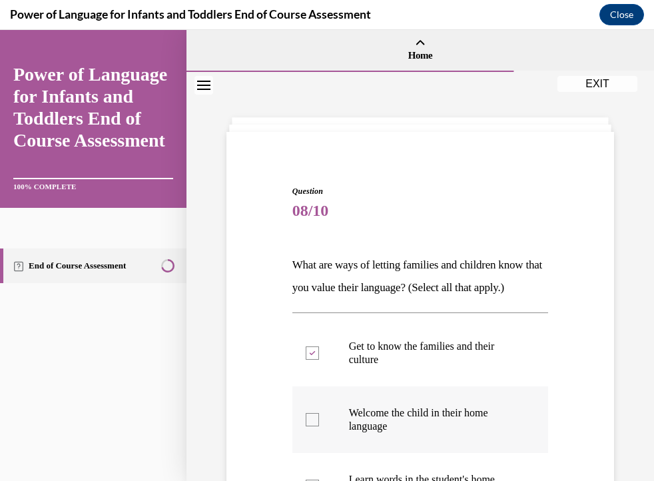
checkbox input "true"
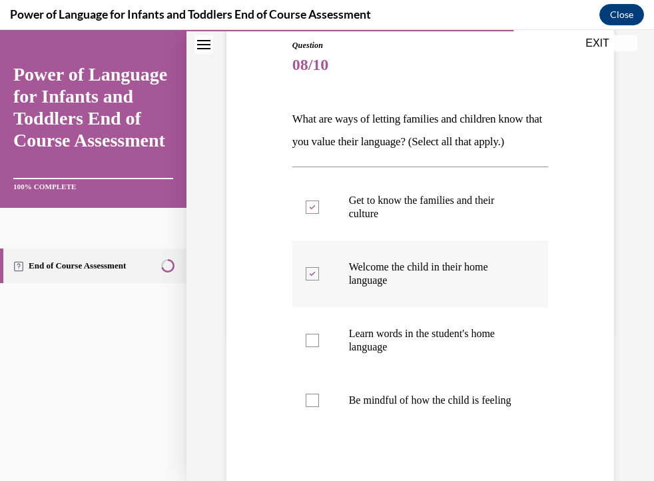
scroll to position [150, 0]
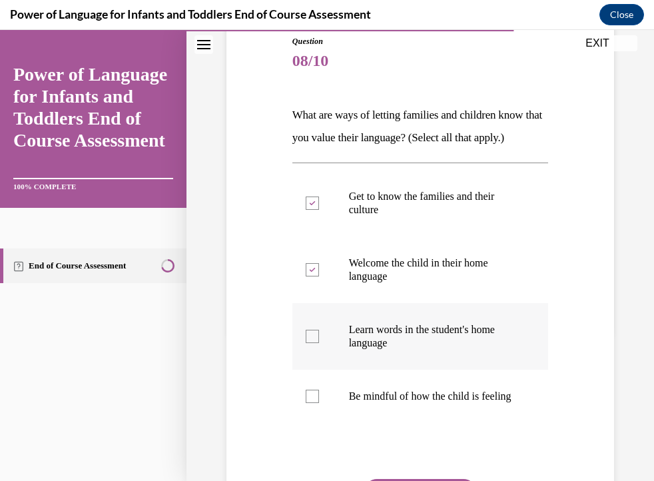
click at [318, 344] on label "Learn words in the student's home language" at bounding box center [420, 336] width 256 height 67
click at [318, 343] on input "Learn words in the student's home language" at bounding box center [312, 336] width 13 height 13
checkbox input "true"
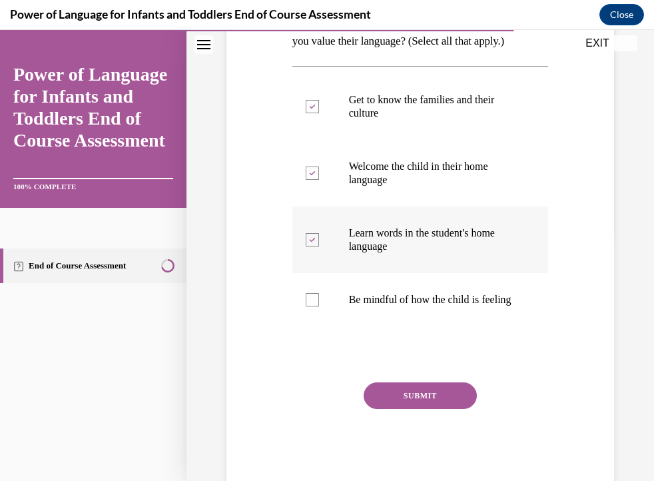
scroll to position [250, 0]
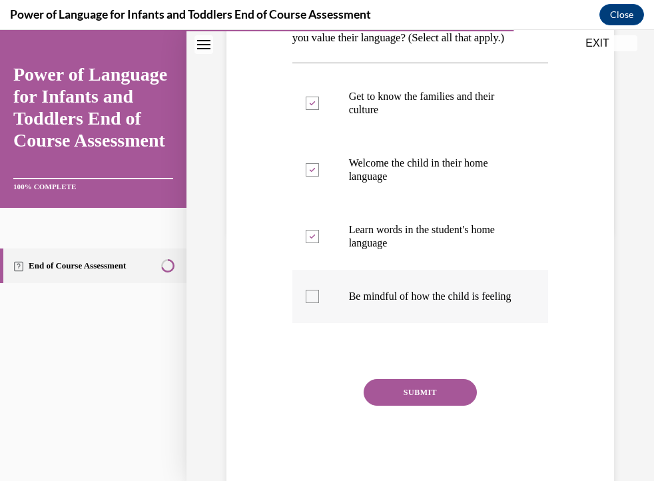
click at [314, 303] on div at bounding box center [312, 296] width 13 height 13
click at [314, 303] on input "Be mindful of how the child is feeling" at bounding box center [312, 296] width 13 height 13
checkbox input "true"
click at [439, 405] on button "SUBMIT" at bounding box center [420, 392] width 113 height 27
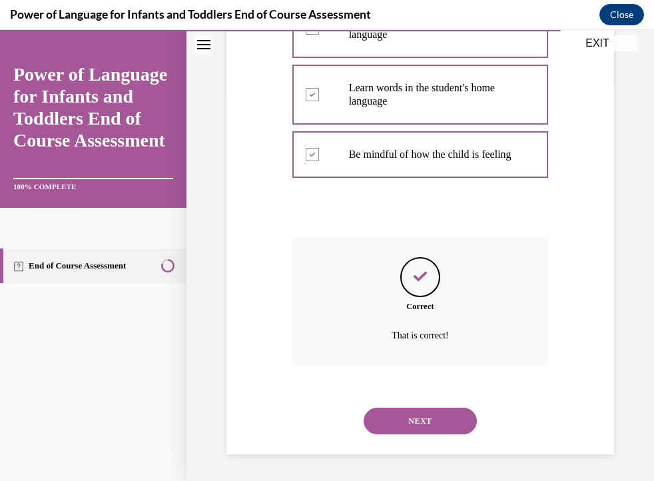
scroll to position [404, 0]
click at [425, 429] on button "NEXT" at bounding box center [420, 420] width 113 height 27
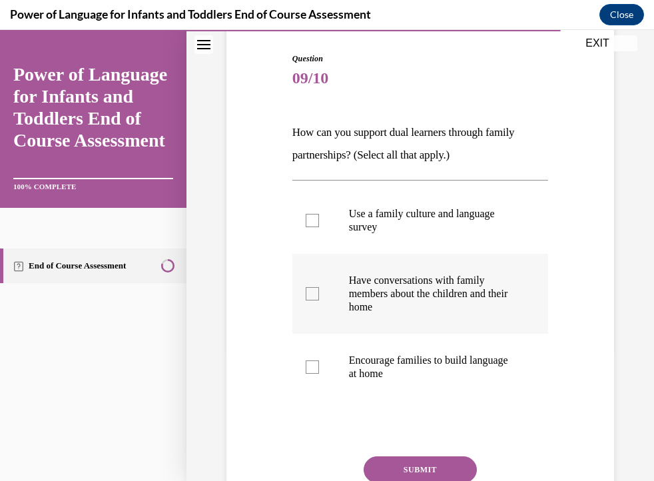
scroll to position [136, 0]
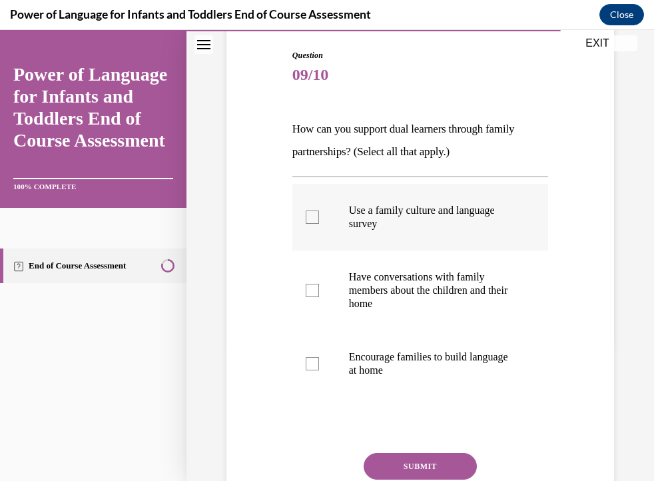
click at [311, 209] on label "Use a family culture and language survey" at bounding box center [420, 217] width 256 height 67
click at [311, 210] on input "Use a family culture and language survey" at bounding box center [312, 216] width 13 height 13
checkbox input "true"
click at [316, 284] on div at bounding box center [312, 290] width 13 height 13
click at [316, 284] on input "Have conversations with family members about the children and their home" at bounding box center [312, 290] width 13 height 13
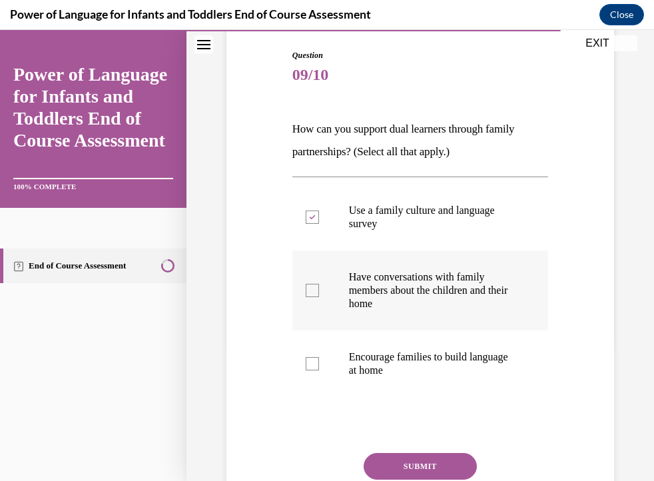
checkbox input "true"
click at [313, 365] on div at bounding box center [312, 363] width 13 height 13
click at [313, 365] on input "Encourage families to build language at home" at bounding box center [312, 363] width 13 height 13
checkbox input "true"
click at [414, 461] on button "SUBMIT" at bounding box center [420, 466] width 113 height 27
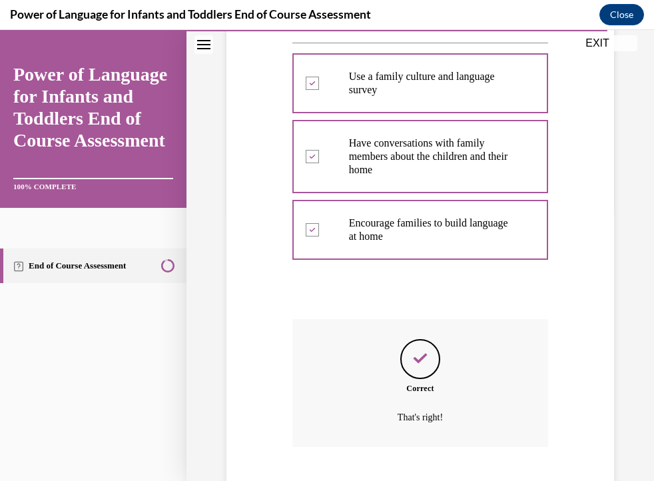
scroll to position [351, 0]
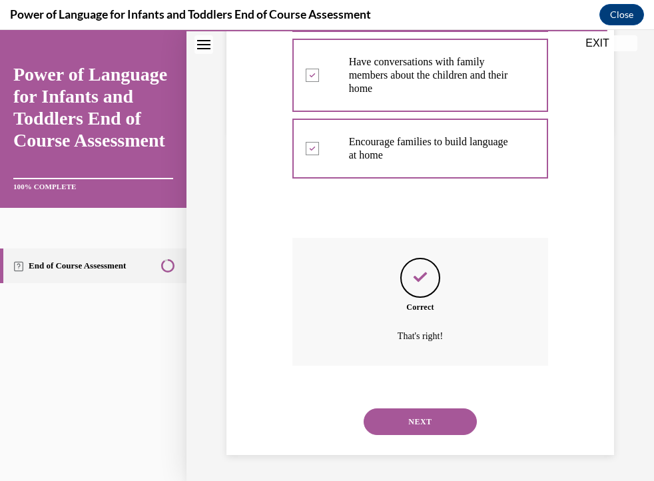
click at [423, 425] on button "NEXT" at bounding box center [420, 421] width 113 height 27
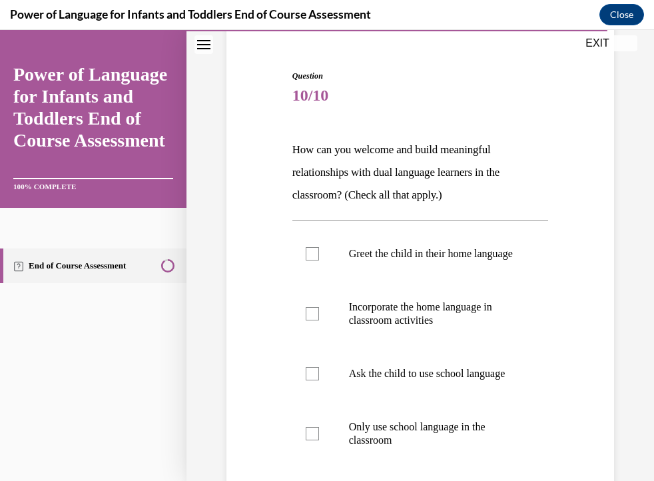
scroll to position [116, 0]
click at [308, 258] on div at bounding box center [312, 252] width 13 height 13
click at [308, 258] on input "Greet the child in their home language" at bounding box center [312, 252] width 13 height 13
checkbox input "true"
click at [313, 320] on div at bounding box center [312, 312] width 13 height 13
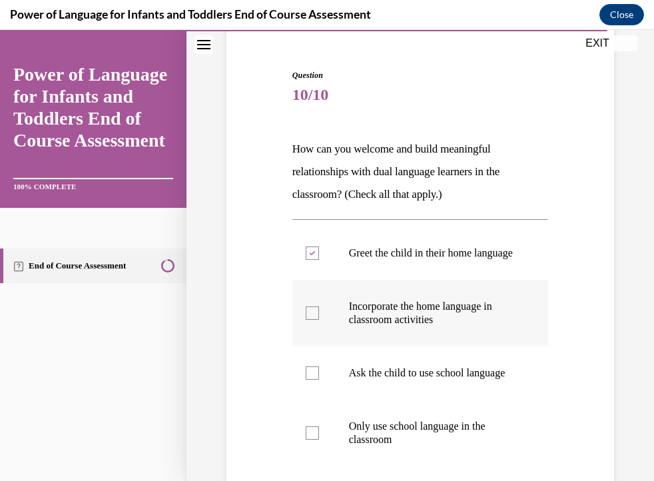
click at [313, 320] on input "Incorporate the home language in classroom activities" at bounding box center [312, 312] width 13 height 13
checkbox input "true"
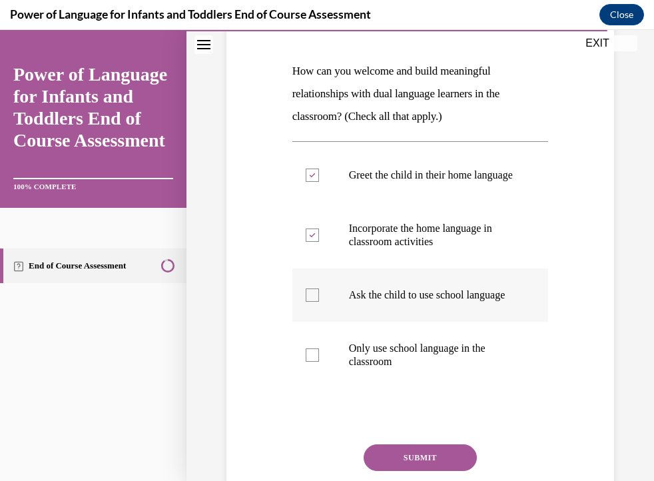
scroll to position [319, 0]
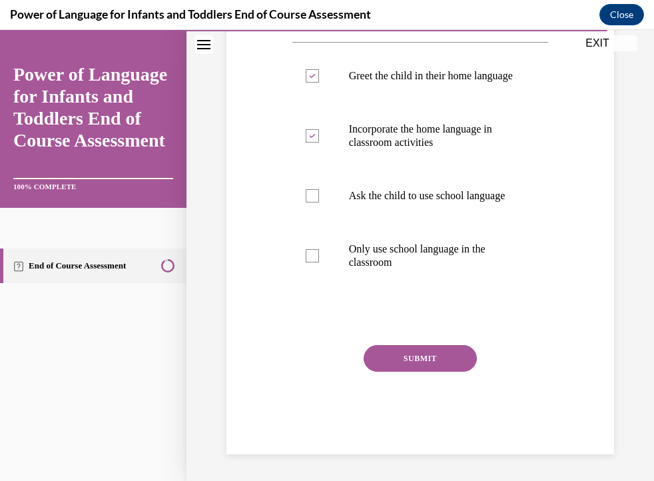
click at [419, 354] on button "SUBMIT" at bounding box center [420, 358] width 113 height 27
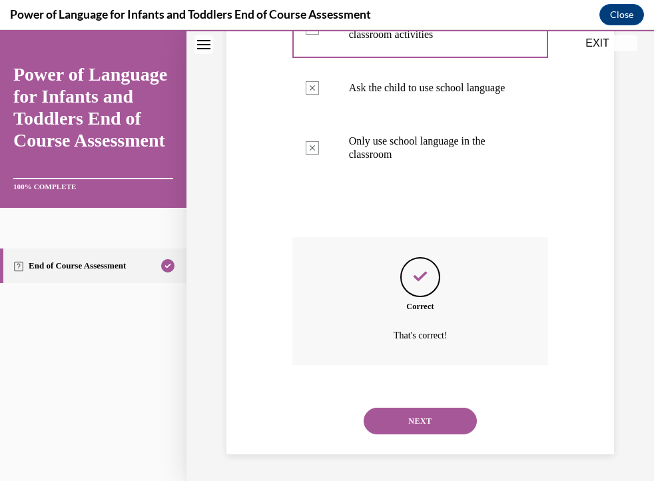
scroll to position [427, 0]
click at [402, 413] on button "NEXT" at bounding box center [420, 420] width 113 height 27
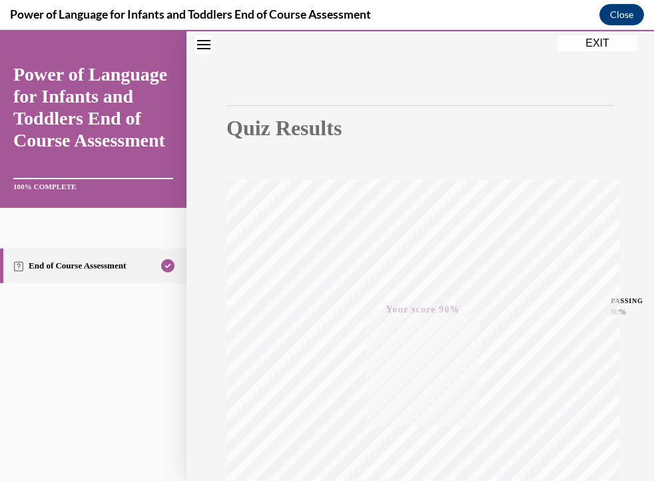
scroll to position [66, 0]
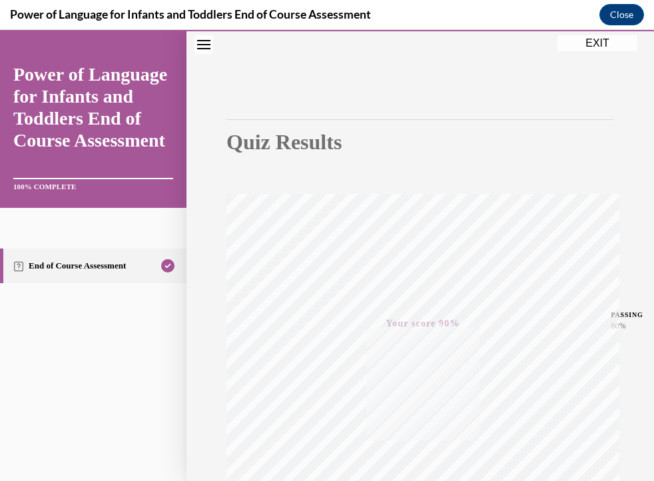
click at [600, 43] on button "EXIT" at bounding box center [597, 43] width 80 height 16
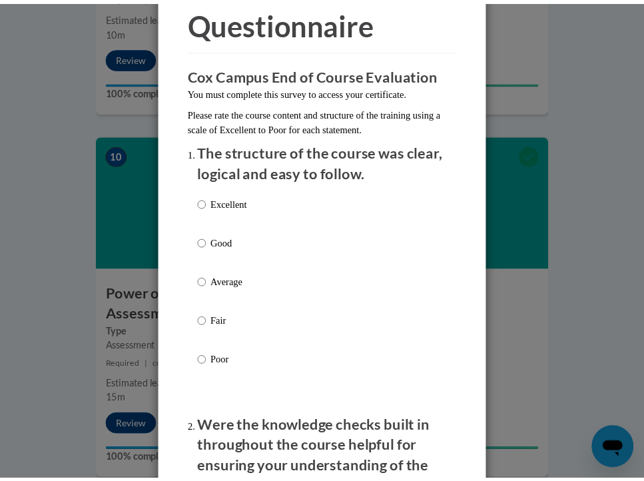
scroll to position [0, 0]
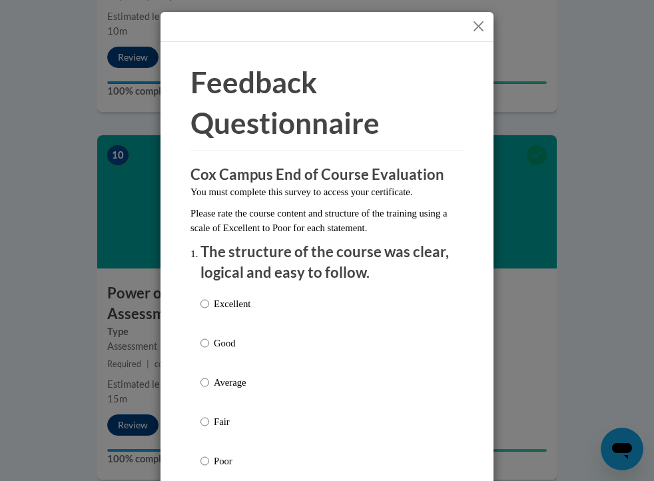
click at [474, 28] on button "Close" at bounding box center [478, 26] width 17 height 17
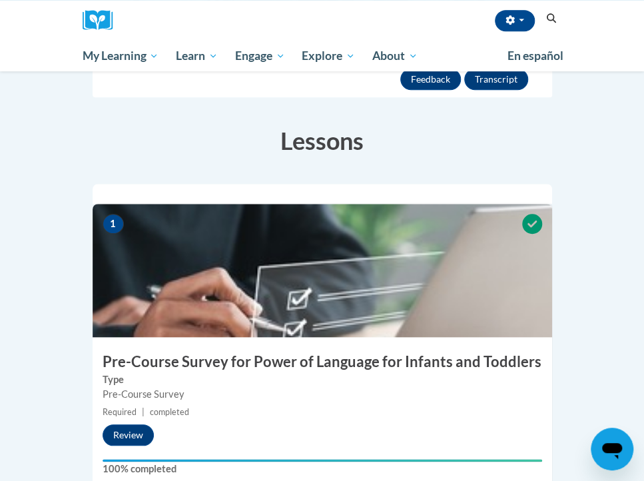
scroll to position [229, 0]
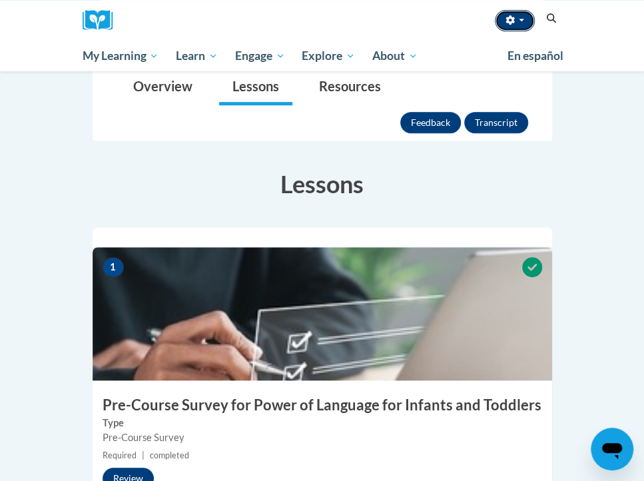
click at [522, 23] on button "button" at bounding box center [515, 20] width 40 height 21
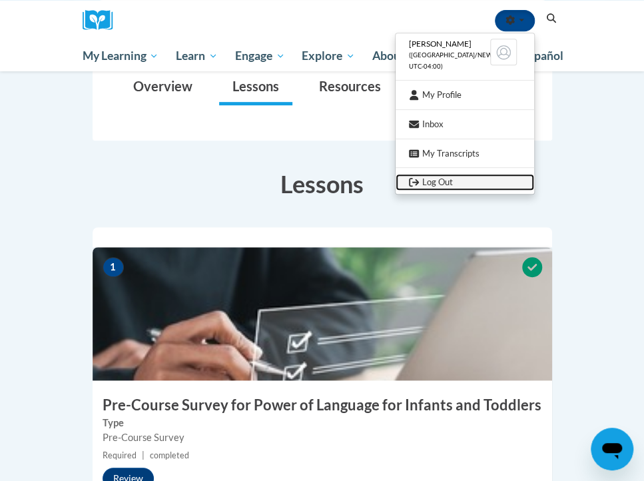
click at [457, 180] on link "Log Out" at bounding box center [464, 182] width 138 height 17
